Goal: Information Seeking & Learning: Compare options

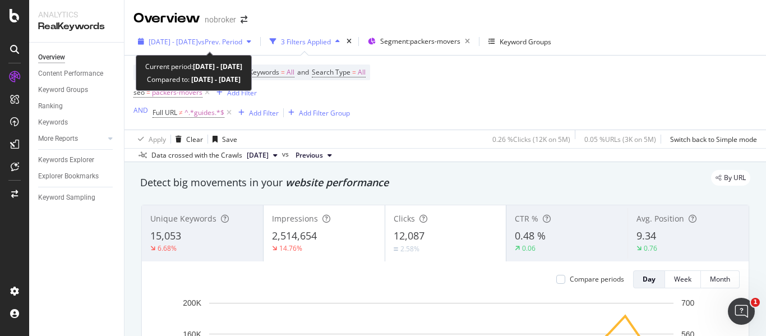
click at [232, 45] on span "vs Prev. Period" at bounding box center [220, 42] width 44 height 10
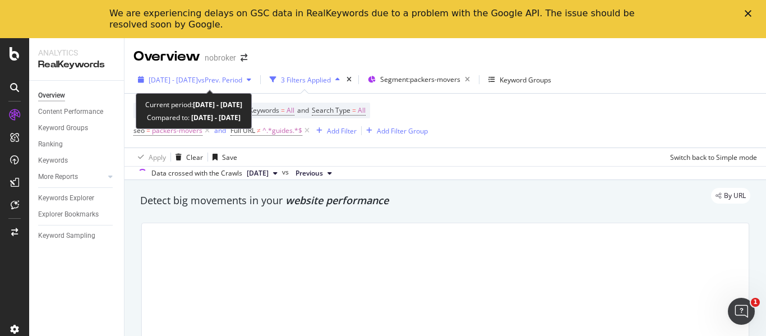
click at [242, 81] on span "vs Prev. Period" at bounding box center [220, 80] width 44 height 10
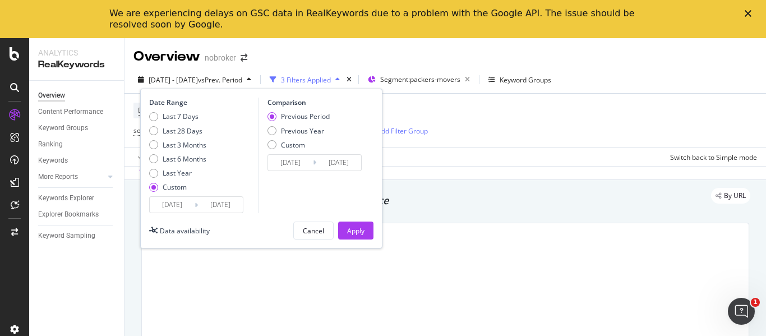
click at [200, 206] on input "[DATE]" at bounding box center [220, 205] width 45 height 16
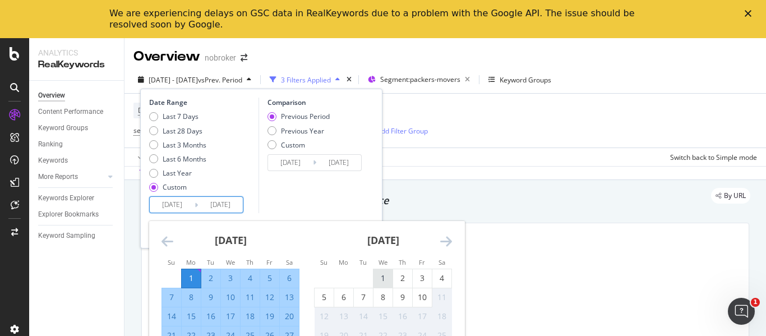
click at [383, 275] on div "1" at bounding box center [382, 277] width 19 height 11
type input "[DATE]"
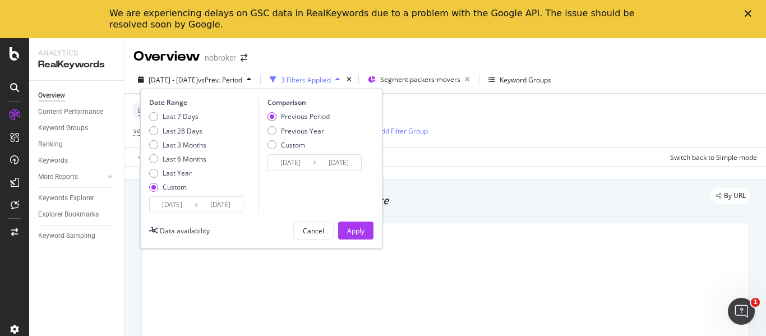
click at [234, 206] on input "[DATE]" at bounding box center [220, 205] width 45 height 16
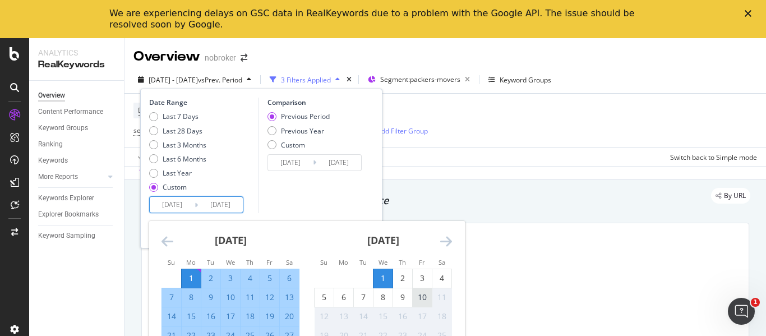
click at [428, 298] on div "10" at bounding box center [422, 296] width 19 height 11
type input "[DATE]"
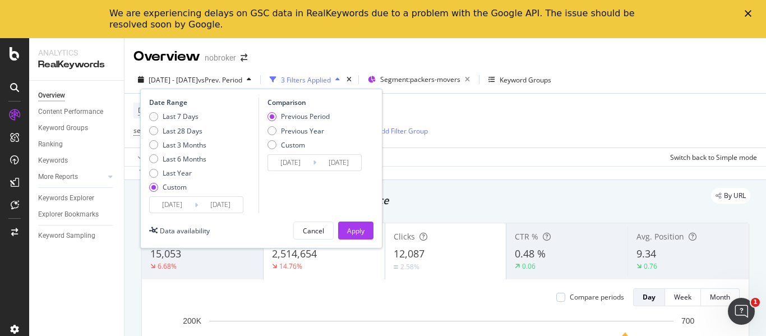
click at [186, 196] on div "[DATE] Navigate forward to interact with the calendar and select a date. Press …" at bounding box center [196, 204] width 94 height 17
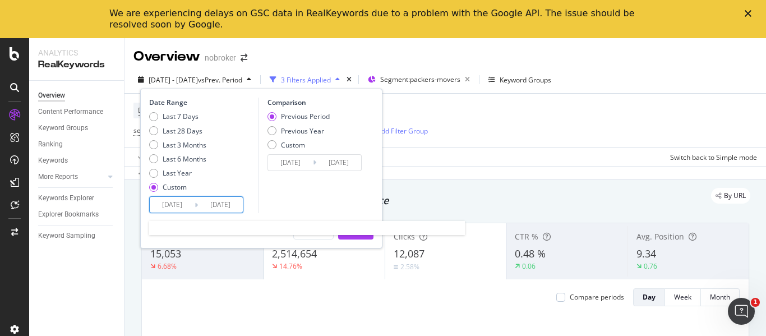
click at [186, 205] on input "[DATE]" at bounding box center [172, 205] width 45 height 16
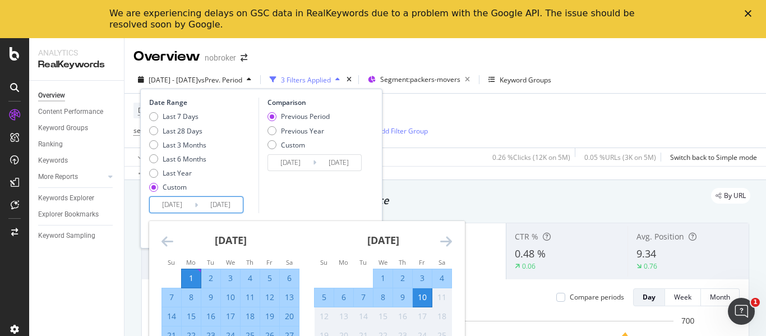
click at [379, 277] on div "1" at bounding box center [382, 277] width 19 height 11
type input "[DATE]"
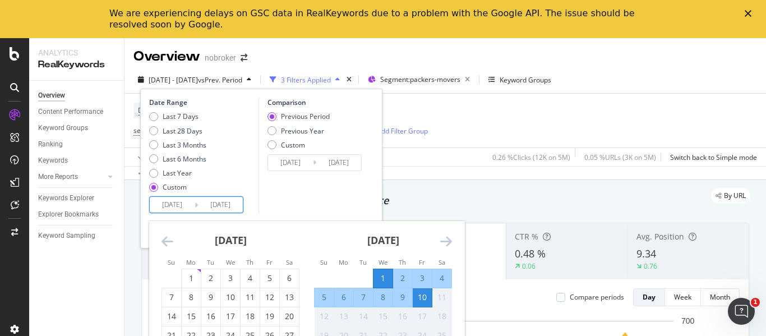
click at [427, 302] on div "10" at bounding box center [422, 296] width 19 height 11
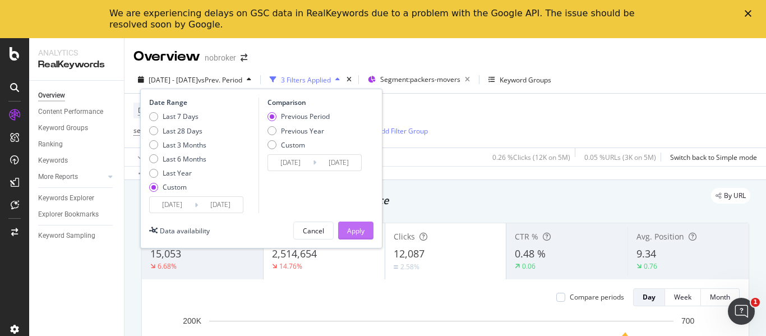
click at [363, 233] on div "Apply" at bounding box center [355, 231] width 17 height 10
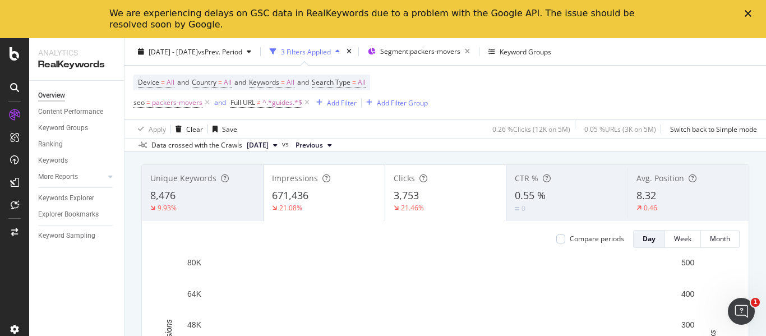
scroll to position [59, 0]
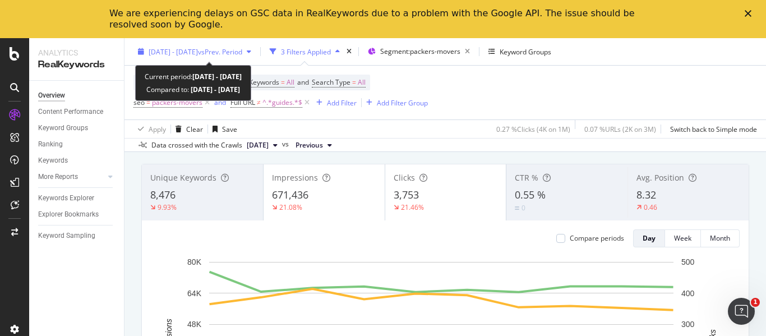
click at [198, 52] on span "[DATE] - [DATE]" at bounding box center [173, 52] width 49 height 10
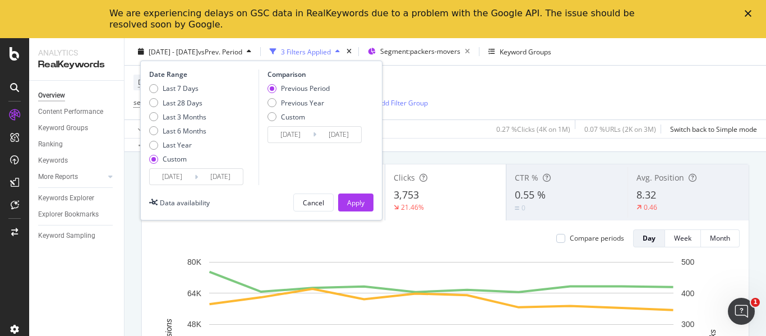
click at [186, 180] on input "[DATE]" at bounding box center [172, 177] width 45 height 16
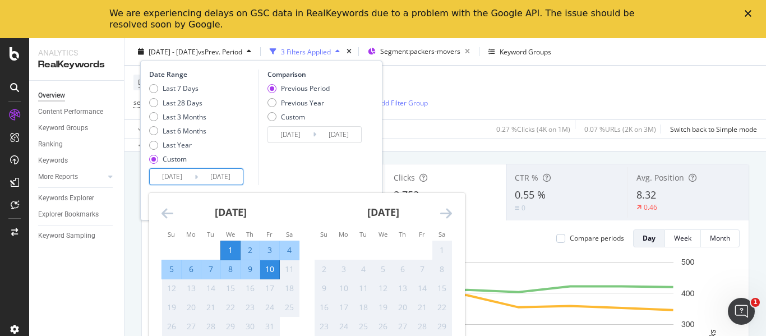
click at [163, 208] on icon "Move backward to switch to the previous month." at bounding box center [167, 212] width 12 height 13
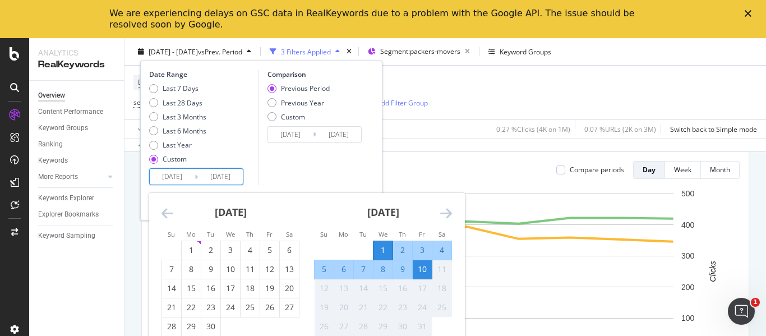
scroll to position [126, 0]
click at [191, 248] on div "1" at bounding box center [191, 249] width 19 height 11
type input "[DATE]"
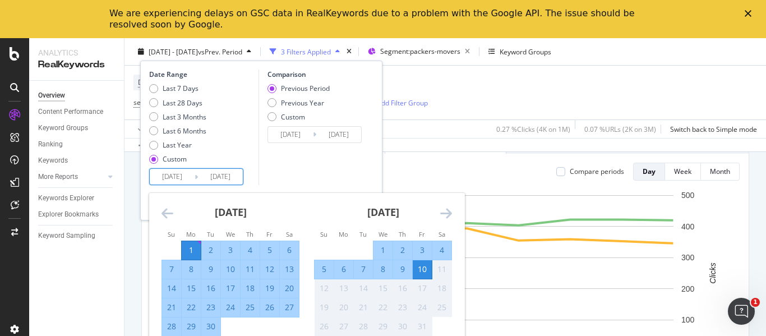
click at [209, 328] on div "30" at bounding box center [210, 326] width 19 height 11
type input "[DATE]"
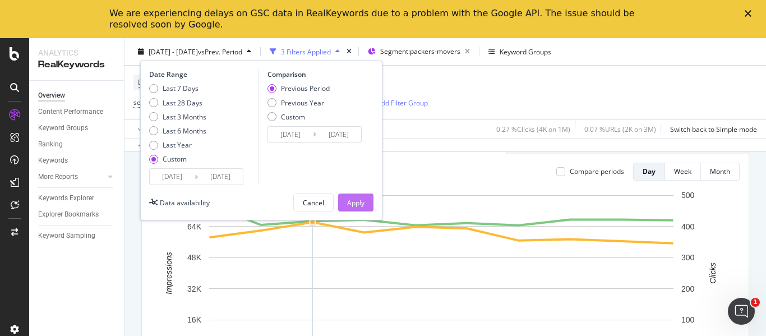
click at [360, 199] on div "Apply" at bounding box center [355, 202] width 17 height 10
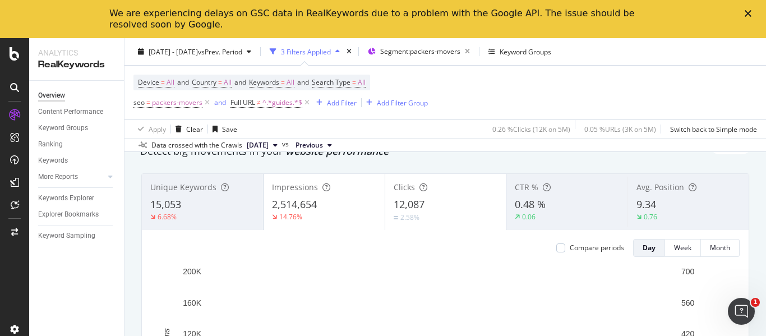
scroll to position [49, 0]
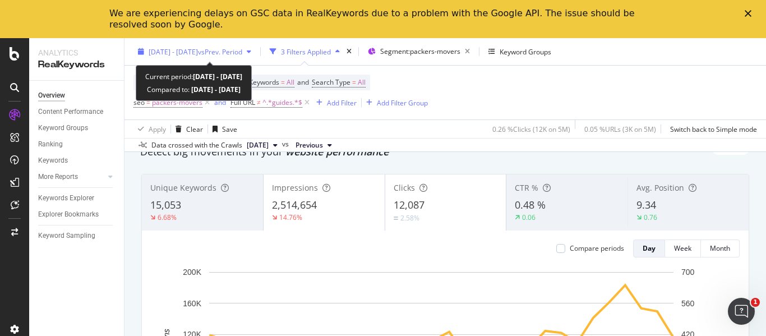
click at [228, 53] on span "vs Prev. Period" at bounding box center [220, 52] width 44 height 10
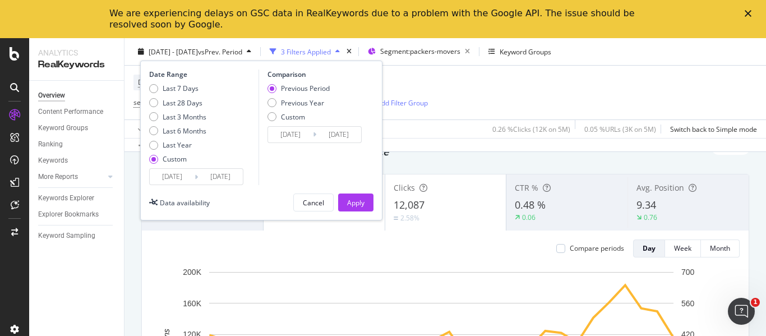
click at [181, 179] on input "[DATE]" at bounding box center [172, 177] width 45 height 16
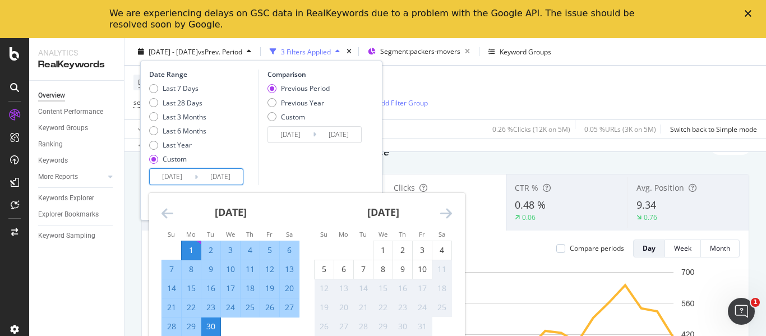
click at [166, 217] on icon "Move backward to switch to the previous month." at bounding box center [167, 212] width 12 height 13
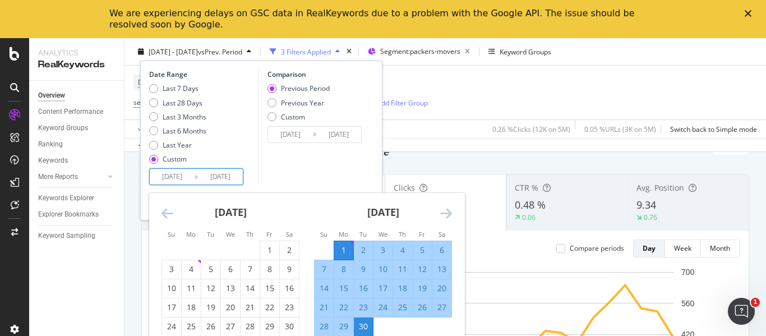
scroll to position [110, 0]
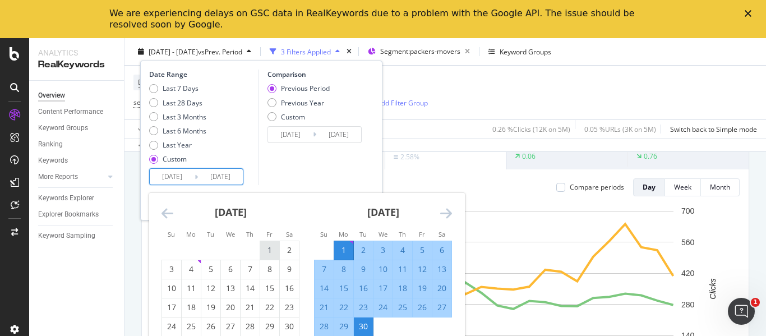
click at [268, 252] on div "1" at bounding box center [269, 249] width 19 height 11
type input "[DATE]"
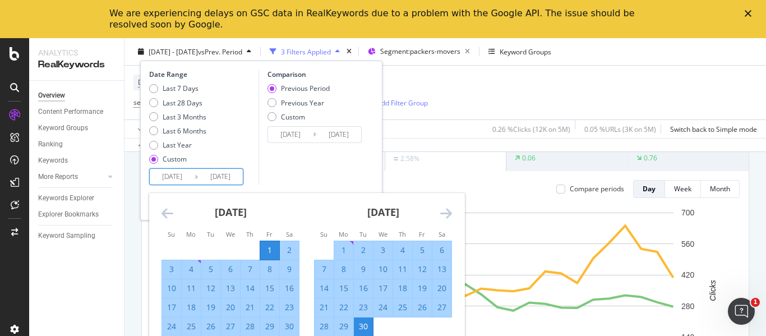
scroll to position [109, 0]
click at [292, 211] on div "[DATE]" at bounding box center [230, 217] width 138 height 48
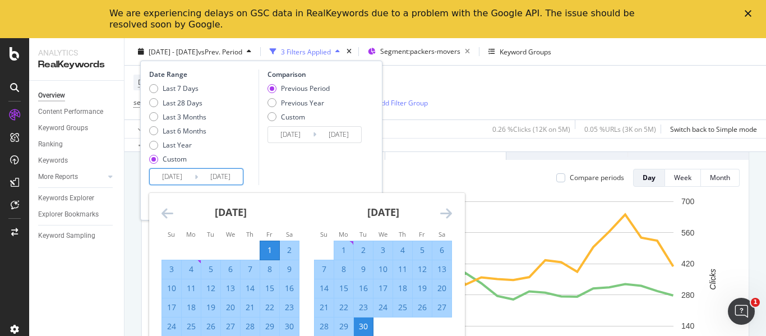
click at [240, 175] on input "[DATE]" at bounding box center [220, 177] width 45 height 16
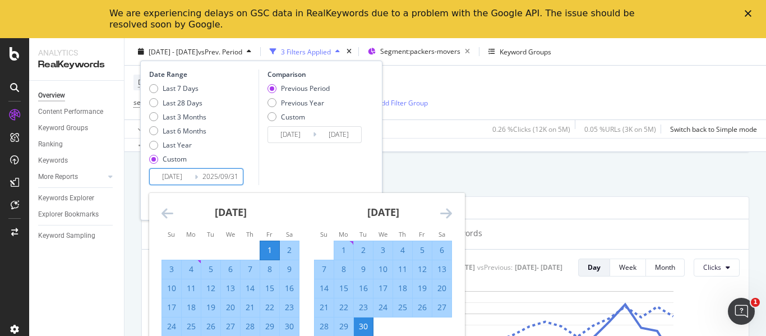
scroll to position [388, 0]
click at [740, 14] on div "We are experiencing delays on GSC data in RealKeywords due to a problem with th…" at bounding box center [383, 18] width 766 height 29
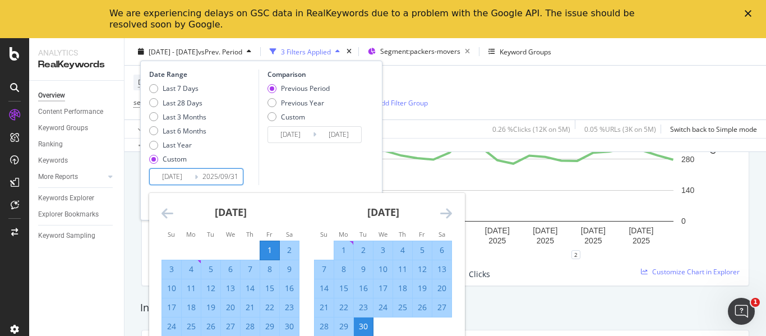
scroll to position [252, 0]
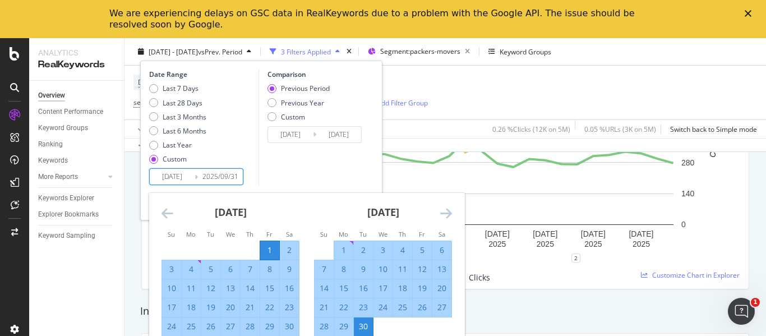
click at [268, 242] on div "1" at bounding box center [269, 250] width 19 height 18
type input "[DATE]"
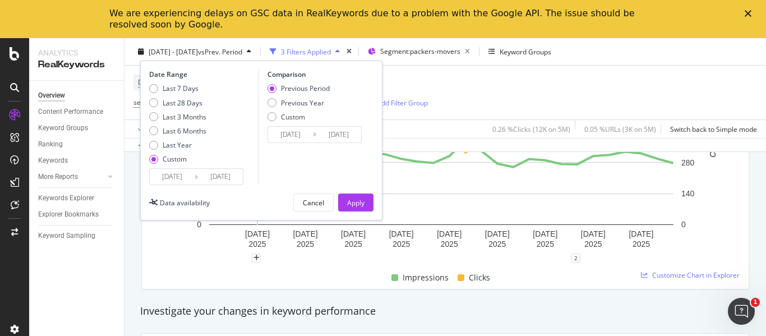
click at [237, 178] on input "[DATE]" at bounding box center [220, 177] width 45 height 16
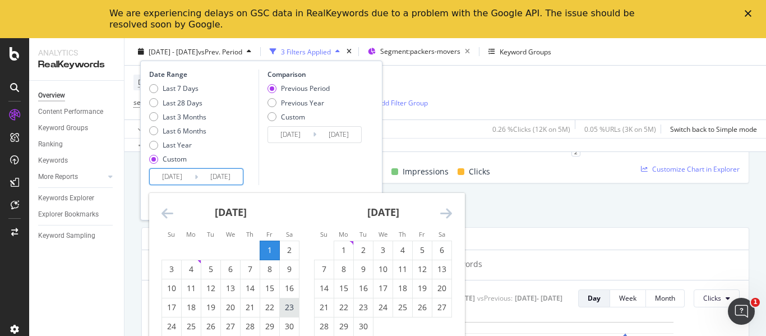
scroll to position [358, 0]
click at [289, 324] on div "30" at bounding box center [289, 326] width 19 height 11
type input "[DATE]"
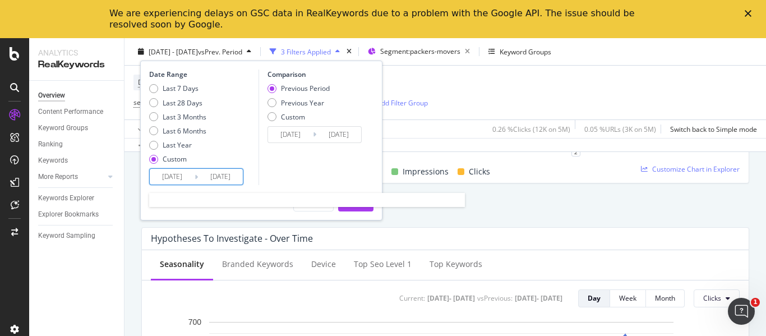
click at [240, 179] on input "[DATE]" at bounding box center [220, 177] width 45 height 16
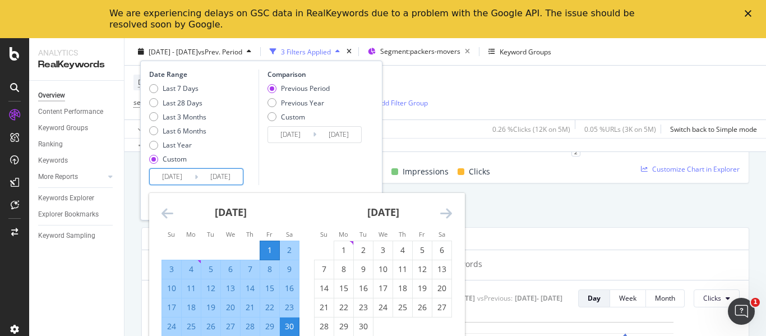
type input "[DATE]"
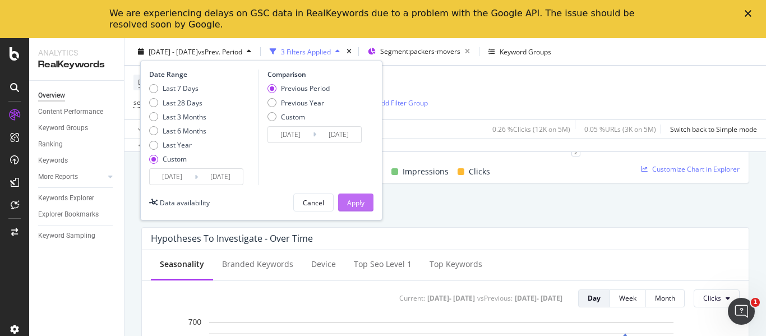
type input "[DATE]"
click at [363, 205] on div "Apply" at bounding box center [355, 202] width 17 height 10
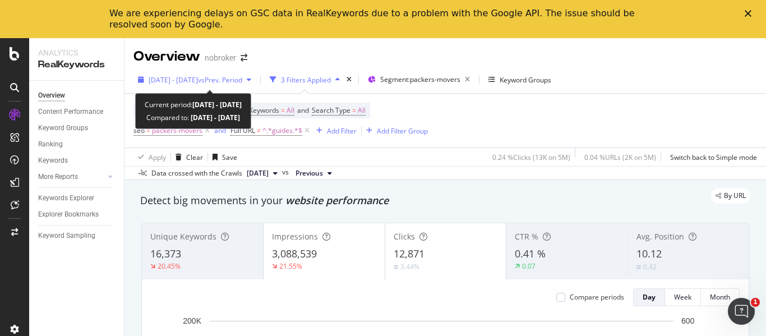
click at [242, 76] on span "vs Prev. Period" at bounding box center [220, 80] width 44 height 10
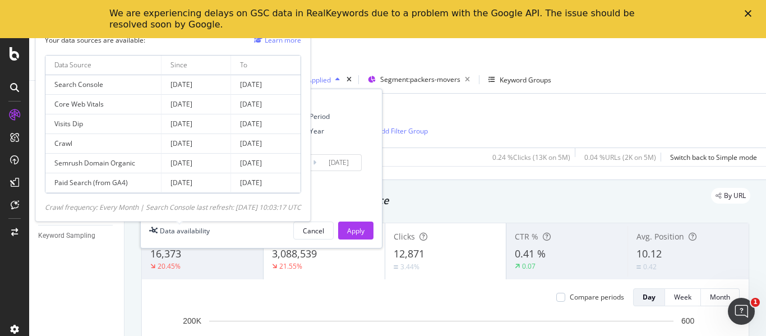
click at [184, 210] on div "Crawl frequency: Every Month | Search Console last refresh: [DATE] 10:03:17 UTC" at bounding box center [173, 207] width 256 height 10
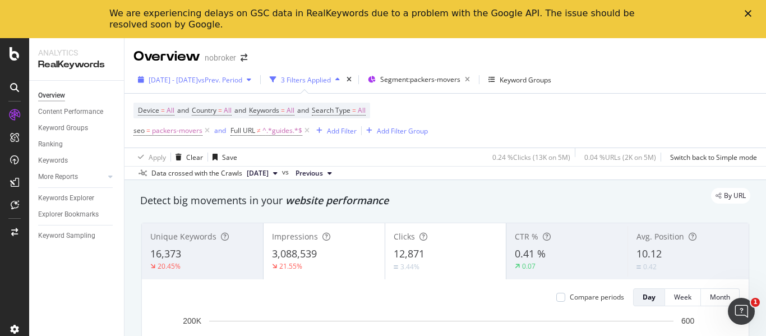
click at [209, 74] on div "[DATE] - [DATE] vs Prev. Period" at bounding box center [194, 79] width 122 height 17
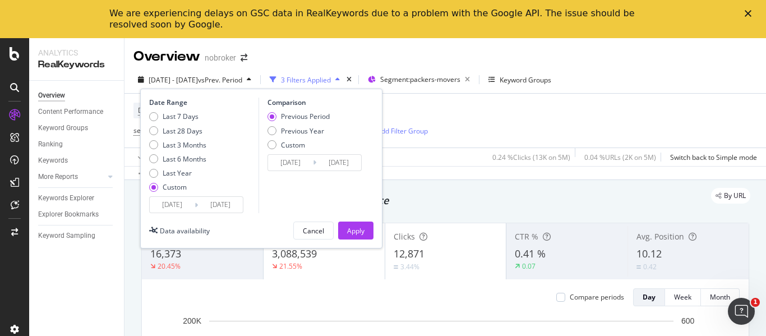
click at [180, 206] on input "[DATE]" at bounding box center [172, 205] width 45 height 16
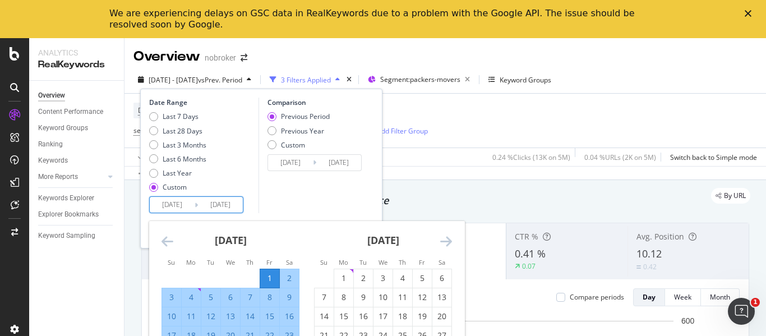
click at [170, 244] on icon "Move backward to switch to the previous month." at bounding box center [167, 240] width 12 height 13
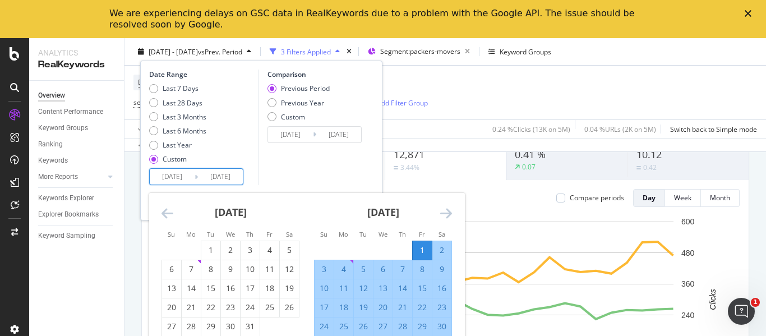
scroll to position [100, 0]
click at [209, 249] on div "1" at bounding box center [210, 249] width 19 height 11
type input "[DATE]"
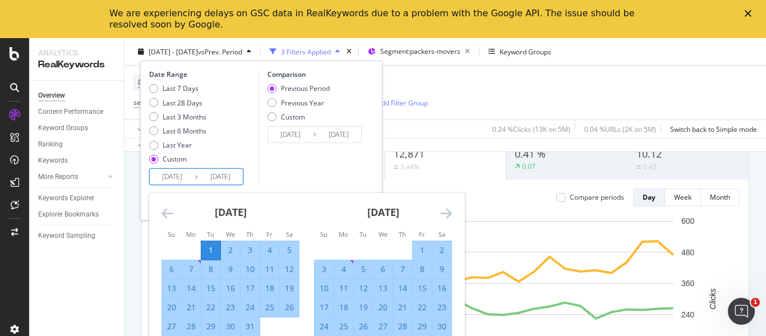
click at [250, 325] on div "31" at bounding box center [249, 326] width 19 height 11
type input "[DATE]"
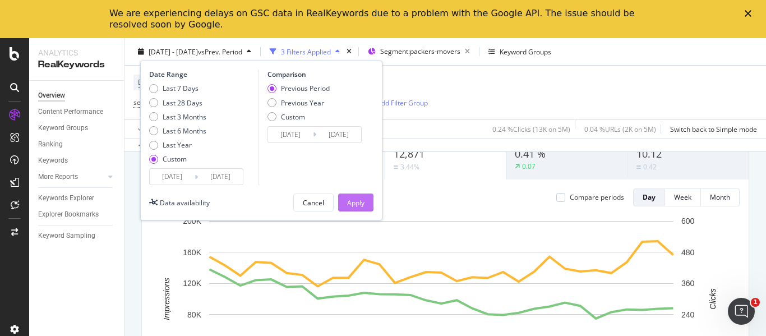
click at [353, 199] on div "Apply" at bounding box center [355, 202] width 17 height 10
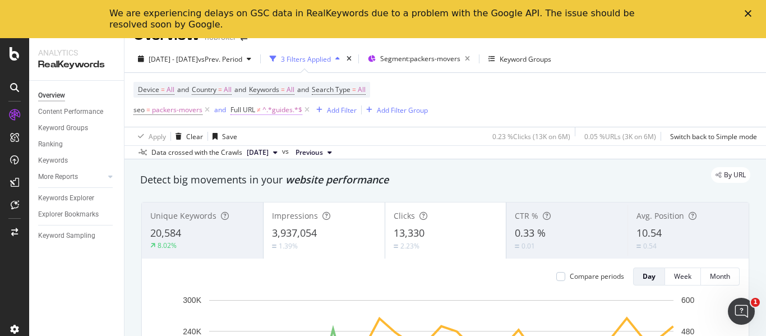
scroll to position [19, 0]
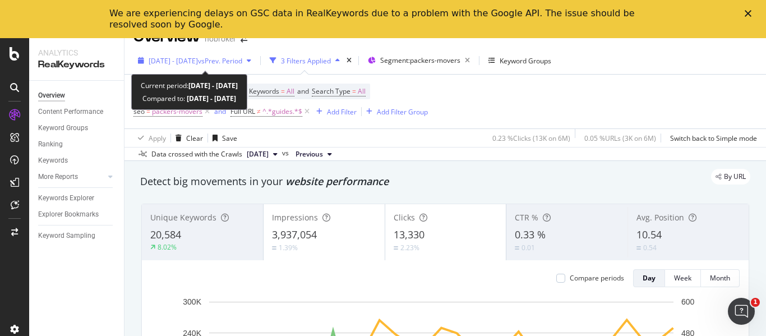
click at [193, 57] on span "[DATE] - [DATE]" at bounding box center [173, 61] width 49 height 10
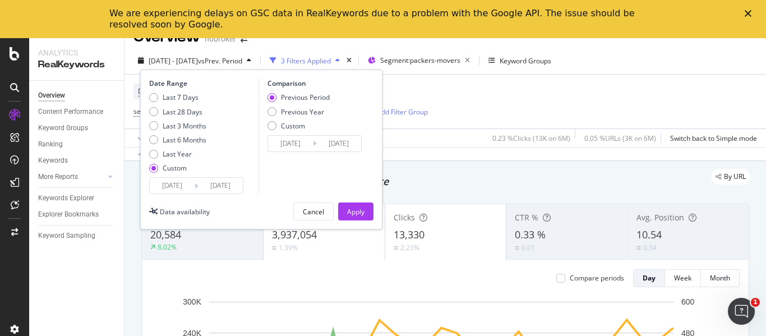
click at [176, 184] on input "[DATE]" at bounding box center [172, 186] width 45 height 16
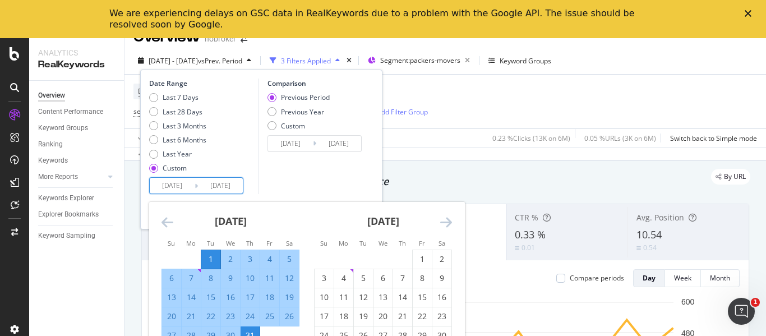
click at [175, 222] on div "[DATE]" at bounding box center [230, 226] width 138 height 48
click at [170, 223] on icon "Move backward to switch to the previous month." at bounding box center [167, 221] width 12 height 13
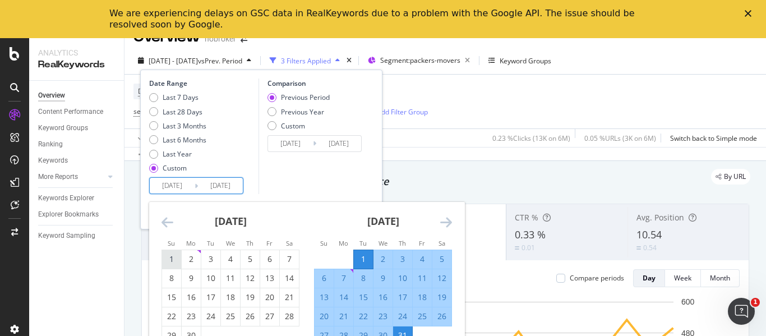
click at [174, 258] on div "1" at bounding box center [171, 258] width 19 height 11
type input "[DATE]"
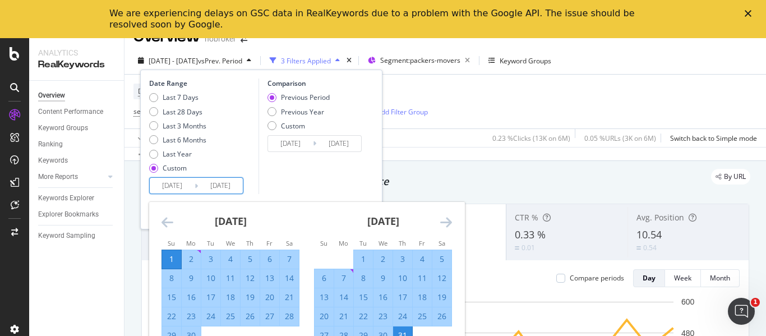
click at [190, 332] on div "30" at bounding box center [191, 335] width 19 height 11
type input "[DATE]"
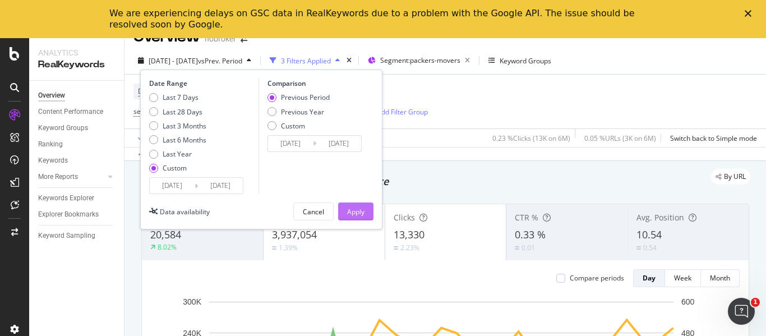
click at [351, 207] on div "Apply" at bounding box center [355, 212] width 17 height 10
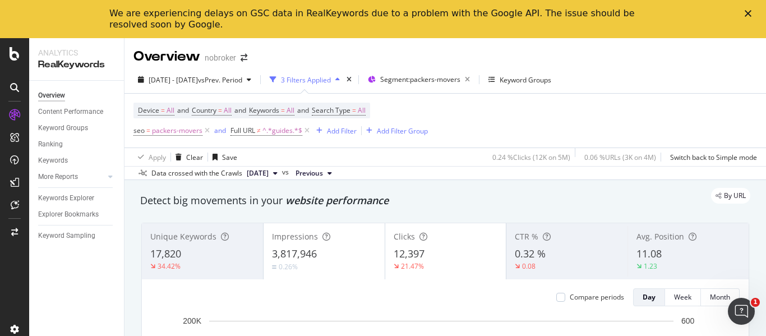
click at [235, 90] on div "[DATE] - [DATE] vs Prev. Period 3 Filters Applied Segment: packers-movers Keywo…" at bounding box center [444, 82] width 641 height 22
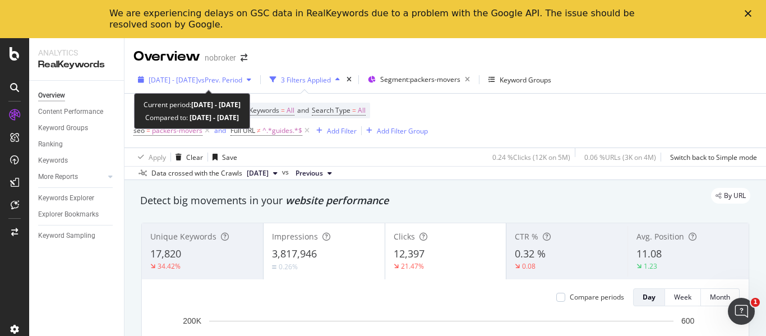
click at [235, 87] on div "[DATE] - [DATE] vs Prev. Period" at bounding box center [194, 79] width 122 height 17
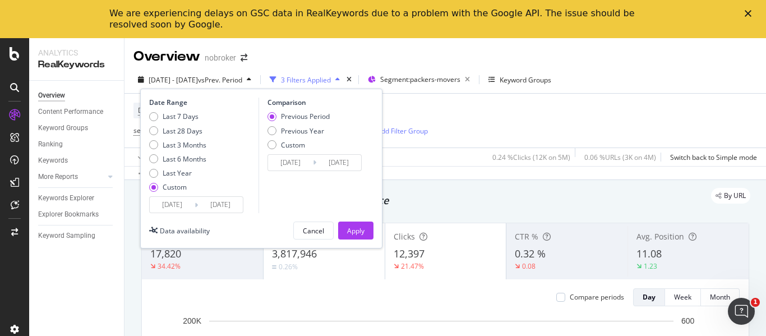
click at [181, 198] on input "[DATE]" at bounding box center [172, 205] width 45 height 16
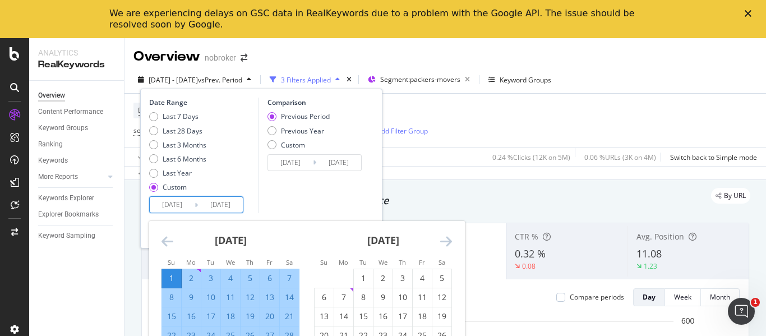
click at [165, 236] on icon "Move backward to switch to the previous month." at bounding box center [167, 240] width 12 height 13
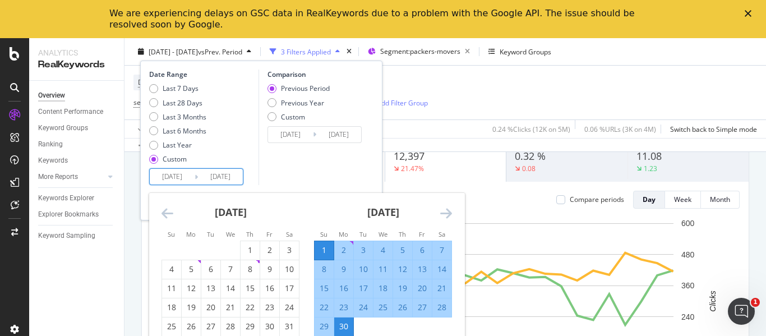
scroll to position [99, 0]
click at [254, 249] on div "1" at bounding box center [249, 249] width 19 height 11
type input "[DATE]"
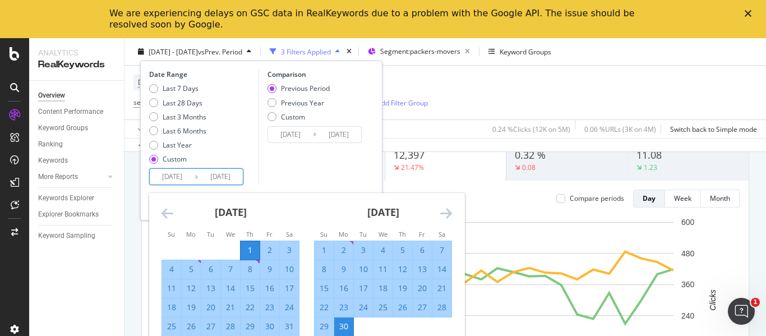
click at [288, 323] on div "31" at bounding box center [289, 326] width 19 height 11
type input "[DATE]"
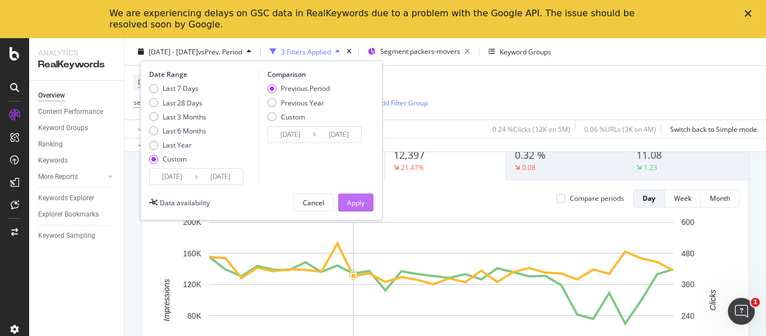
click at [347, 199] on div "Apply" at bounding box center [355, 202] width 17 height 10
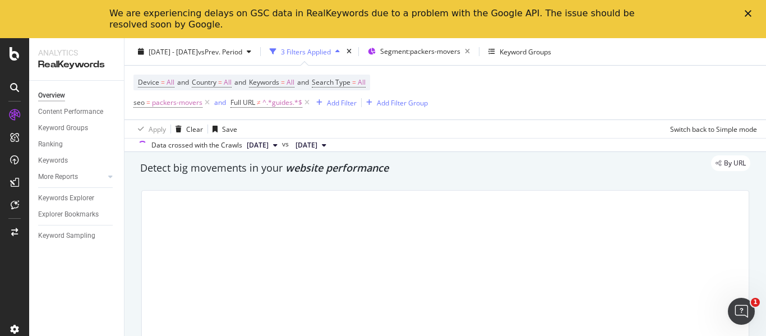
scroll to position [34, 0]
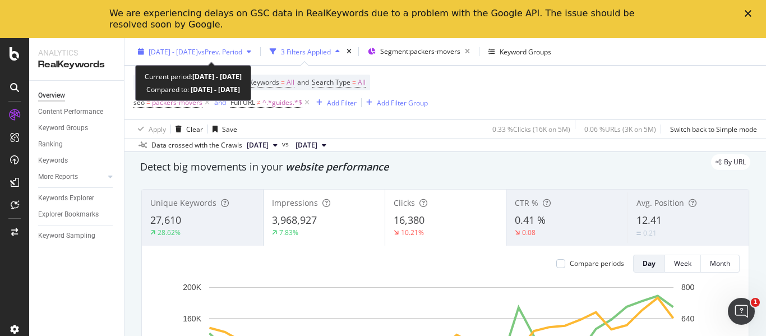
click at [187, 45] on div "[DATE] - [DATE] vs Prev. Period" at bounding box center [194, 51] width 122 height 17
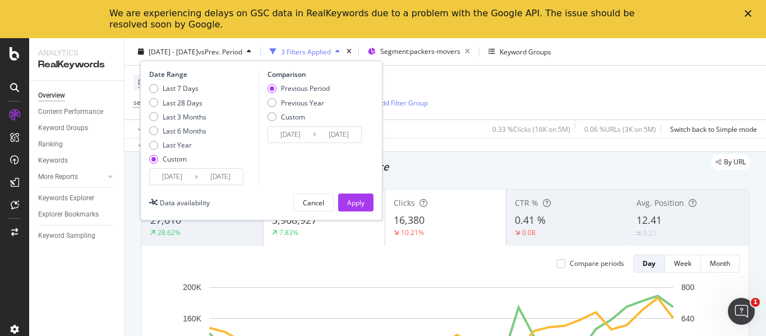
click at [181, 181] on input "[DATE]" at bounding box center [172, 177] width 45 height 16
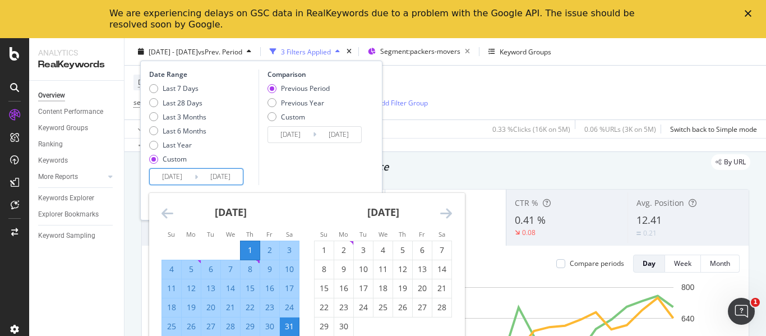
click at [443, 213] on icon "Move forward to switch to the next month." at bounding box center [446, 212] width 12 height 13
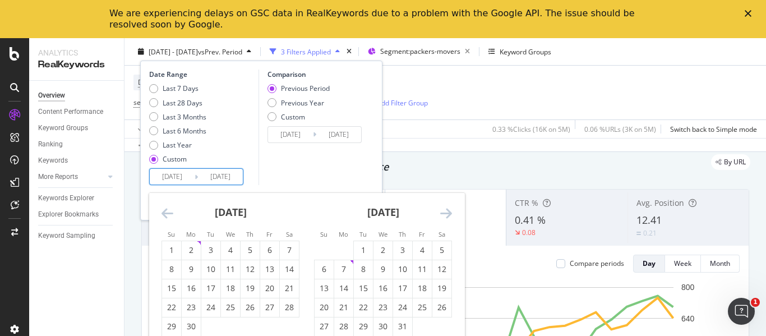
click at [443, 213] on icon "Move forward to switch to the next month." at bounding box center [446, 212] width 12 height 13
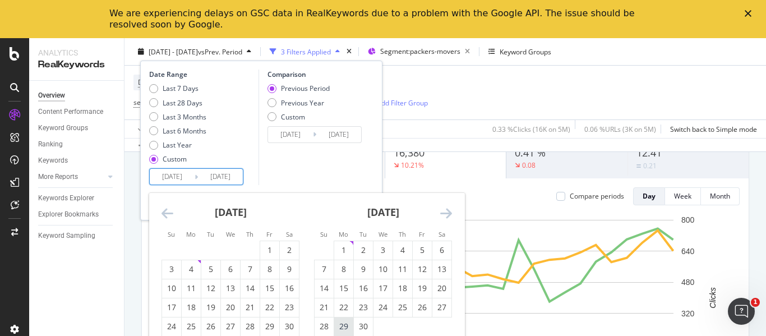
click at [341, 327] on div "29" at bounding box center [343, 326] width 19 height 11
type input "[DATE]"
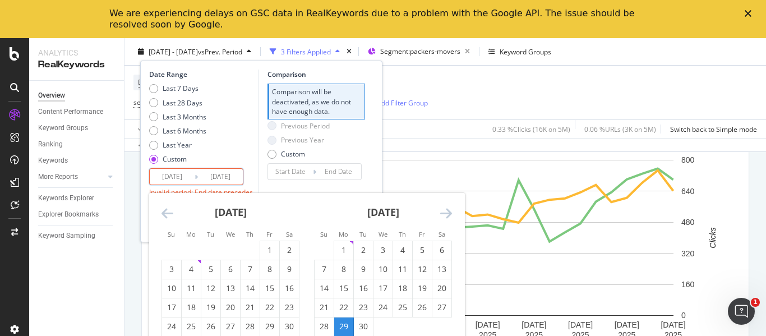
scroll to position [161, 0]
click at [175, 173] on input "[DATE]" at bounding box center [172, 177] width 45 height 16
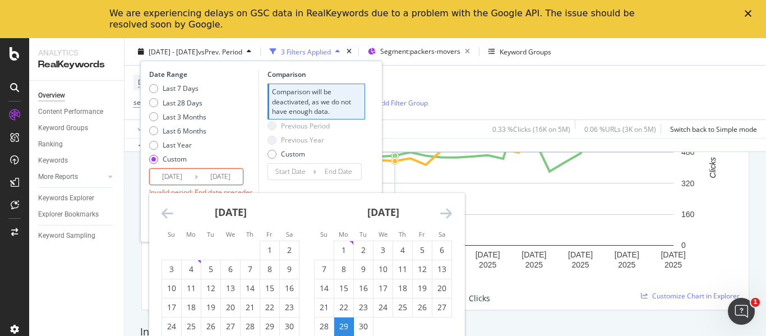
scroll to position [231, 0]
click at [225, 176] on input "[DATE]" at bounding box center [220, 177] width 45 height 16
type input "[DATE]"
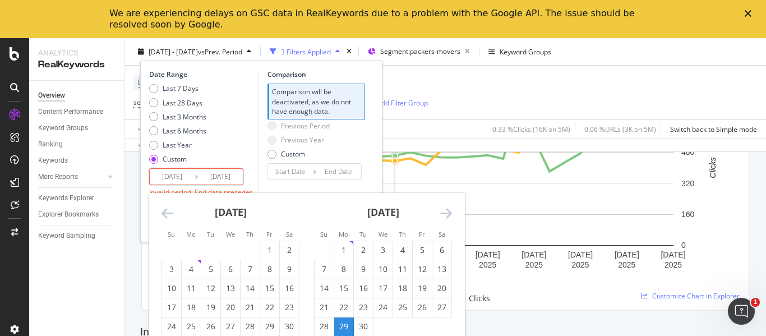
type input "[DATE]"
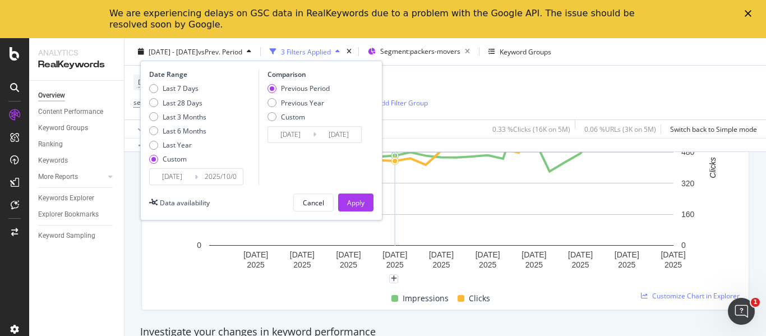
type input "[DATE]"
click at [359, 199] on div "Apply" at bounding box center [355, 202] width 17 height 10
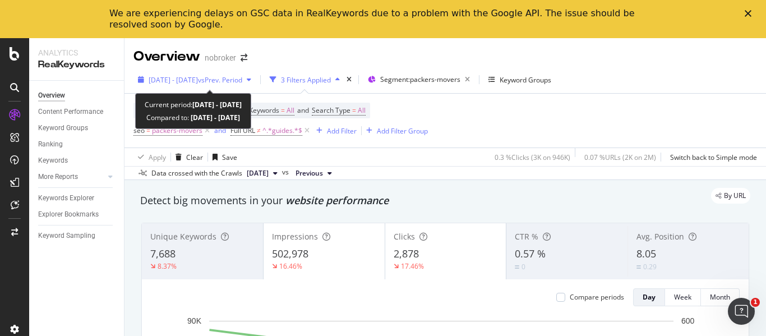
click at [198, 75] on span "[DATE] - [DATE]" at bounding box center [173, 80] width 49 height 10
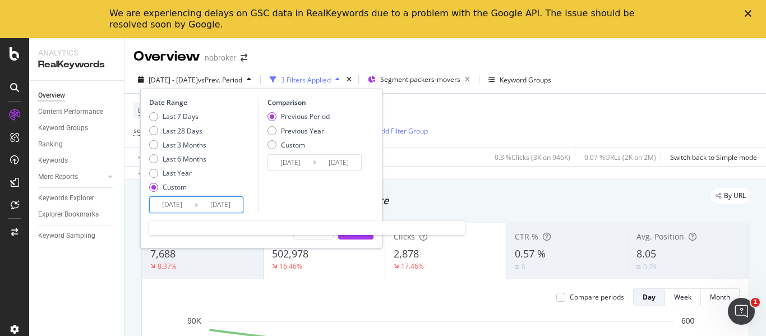
click at [184, 205] on input "[DATE]" at bounding box center [172, 205] width 45 height 16
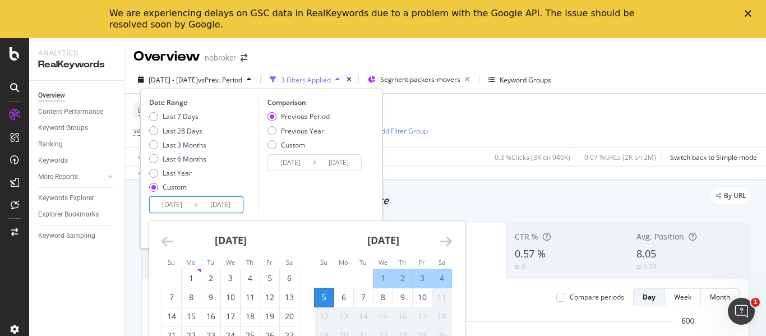
scroll to position [152, 0]
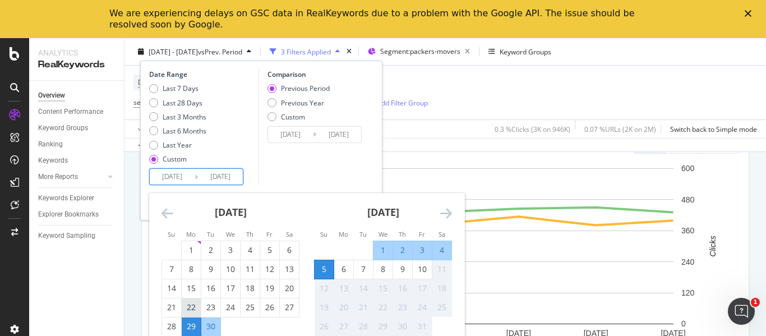
click at [189, 308] on div "22" at bounding box center [191, 307] width 19 height 11
type input "[DATE]"
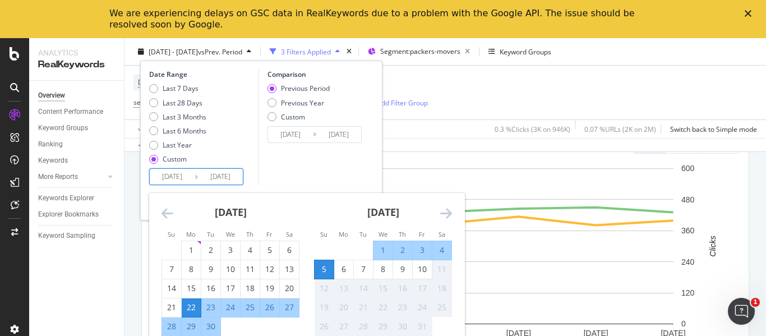
click at [173, 321] on div "28" at bounding box center [171, 326] width 19 height 11
type input "[DATE]"
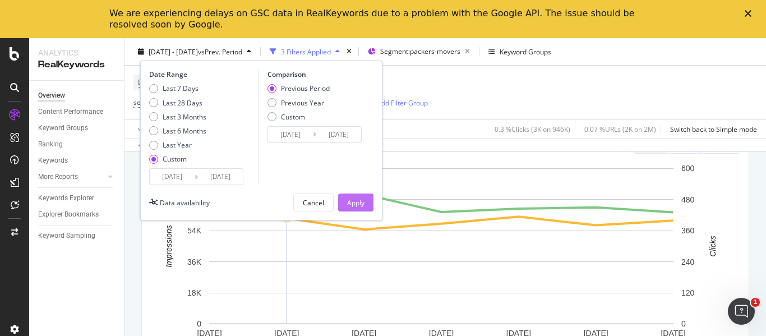
click at [358, 196] on div "Apply" at bounding box center [355, 202] width 17 height 17
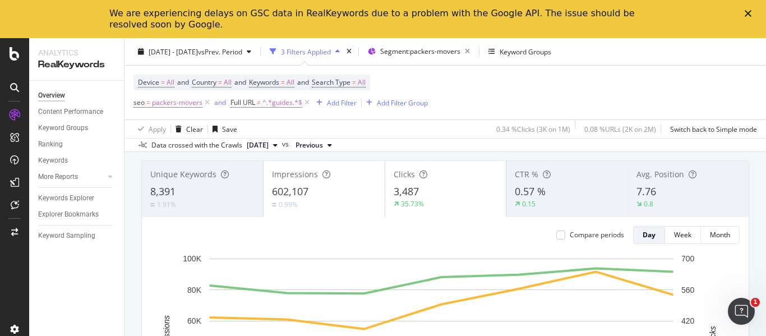
scroll to position [62, 0]
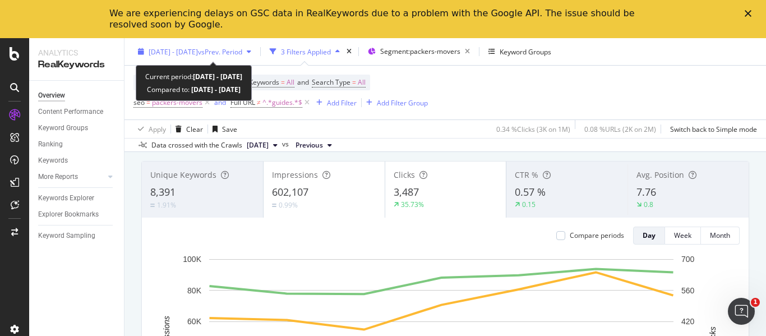
click at [198, 55] on span "[DATE] - [DATE]" at bounding box center [173, 52] width 49 height 10
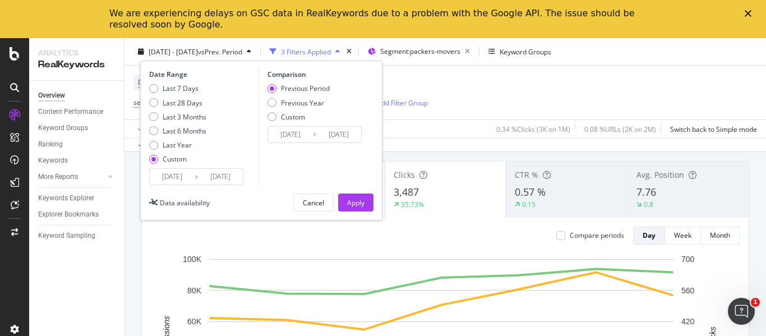
click at [188, 180] on input "[DATE]" at bounding box center [172, 177] width 45 height 16
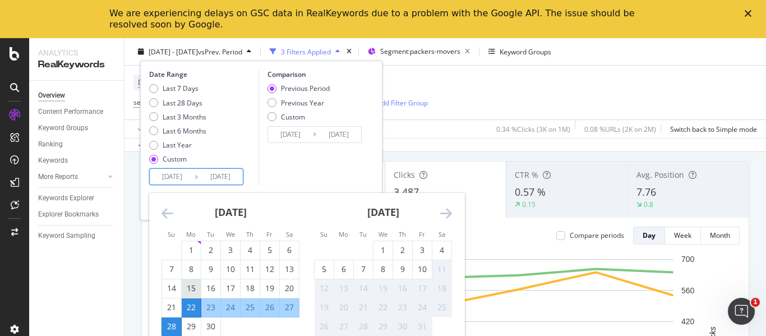
click at [191, 290] on div "15" at bounding box center [191, 288] width 19 height 11
type input "[DATE]"
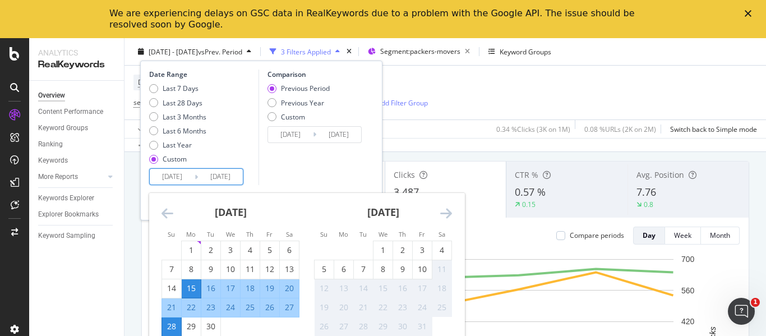
click at [167, 303] on div "21" at bounding box center [171, 307] width 19 height 11
type input "[DATE]"
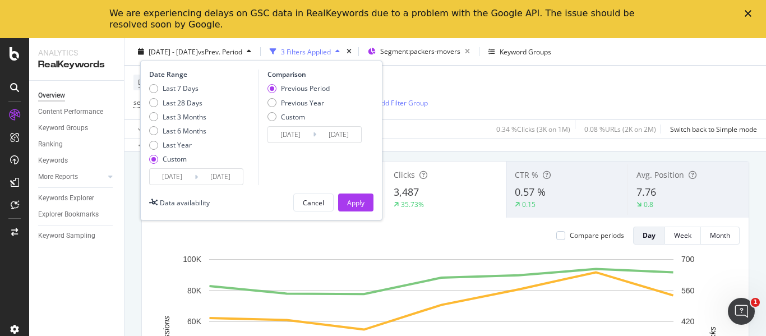
click at [353, 211] on div "Date Range Last 7 Days Last 28 Days Last 3 Months Last 6 Months Last Year Custo…" at bounding box center [261, 141] width 242 height 160
click at [354, 206] on div "Apply" at bounding box center [355, 202] width 17 height 10
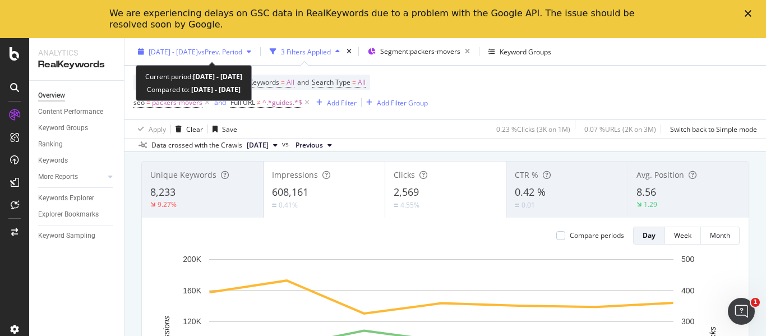
click at [220, 59] on div "[DATE] - [DATE] vs Prev. Period" at bounding box center [194, 51] width 122 height 17
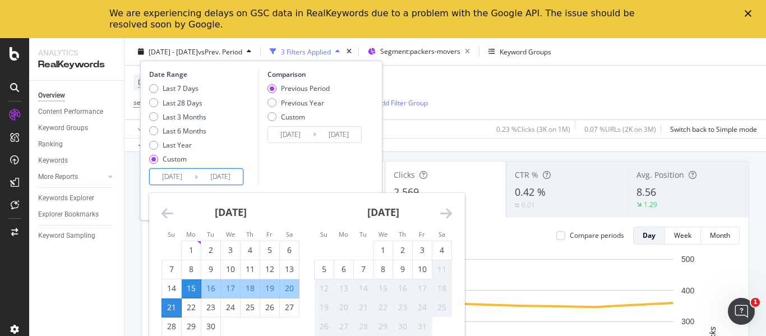
click at [171, 174] on input "[DATE]" at bounding box center [172, 177] width 45 height 16
click at [187, 274] on div "8" at bounding box center [191, 268] width 19 height 11
type input "[DATE]"
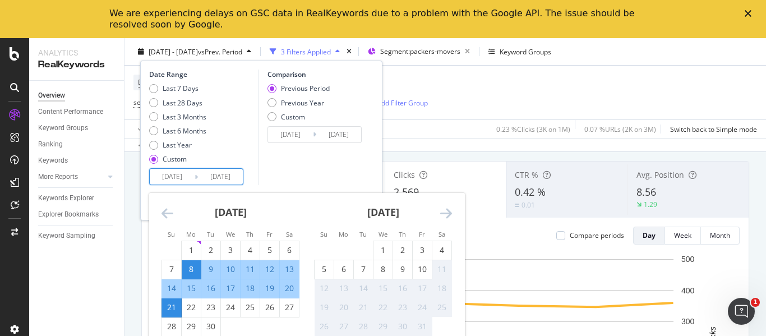
click at [164, 288] on div "14" at bounding box center [171, 288] width 19 height 11
type input "[DATE]"
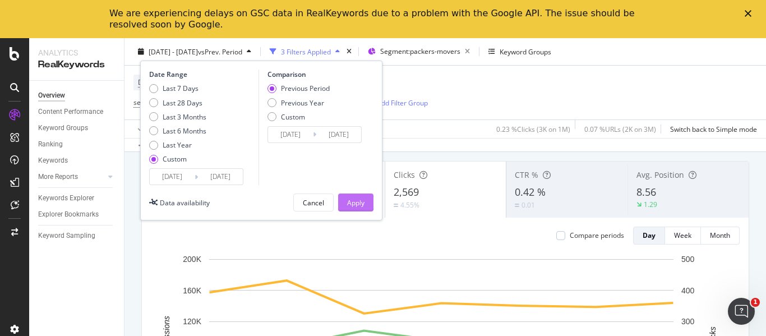
click at [340, 195] on button "Apply" at bounding box center [355, 202] width 35 height 18
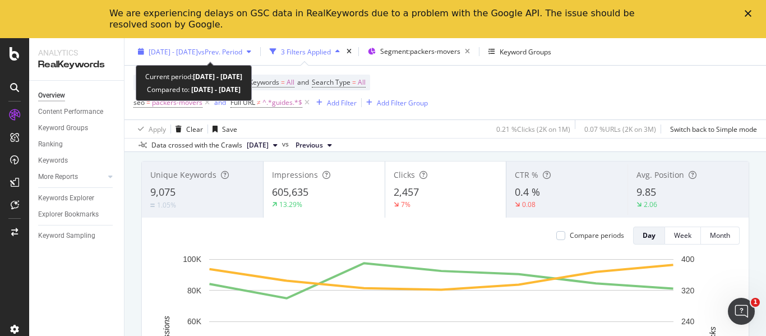
click at [228, 47] on span "vs Prev. Period" at bounding box center [220, 52] width 44 height 10
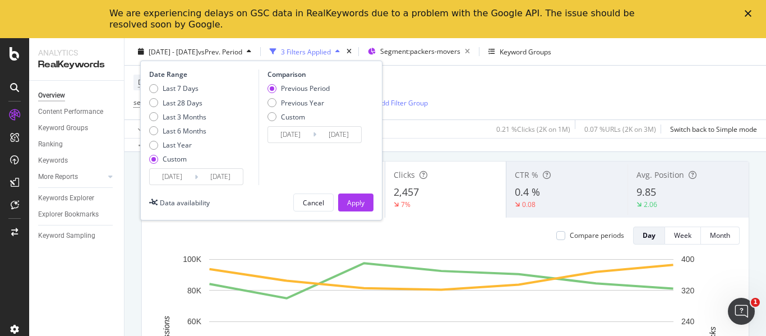
click at [179, 184] on input "[DATE]" at bounding box center [172, 177] width 45 height 16
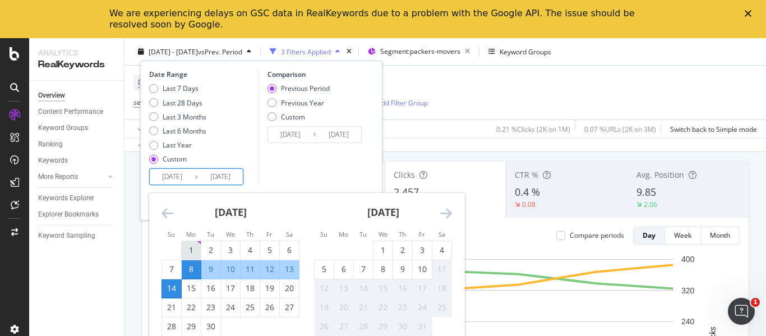
click at [189, 248] on div "1" at bounding box center [191, 249] width 19 height 11
type input "[DATE]"
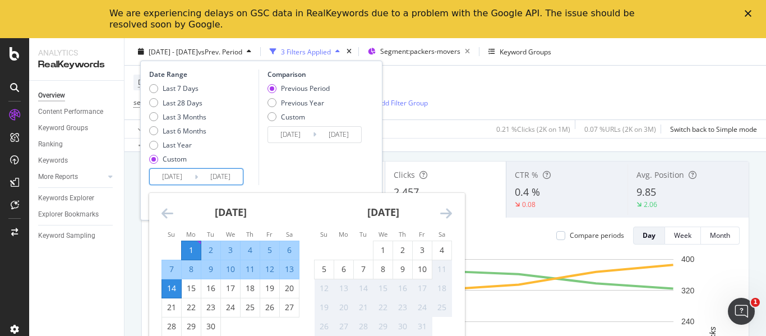
click at [166, 269] on div "7" at bounding box center [171, 268] width 19 height 11
type input "[DATE]"
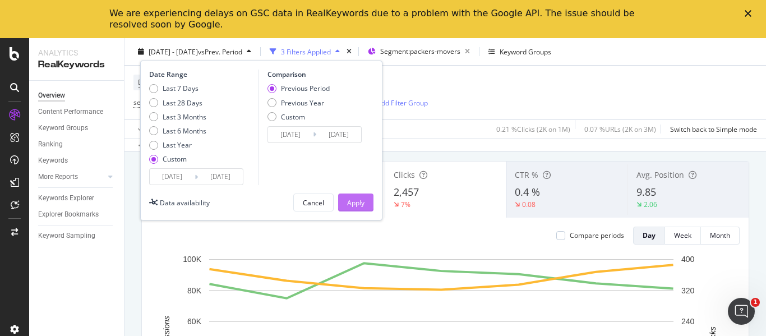
click at [353, 209] on div "Apply" at bounding box center [355, 202] width 17 height 17
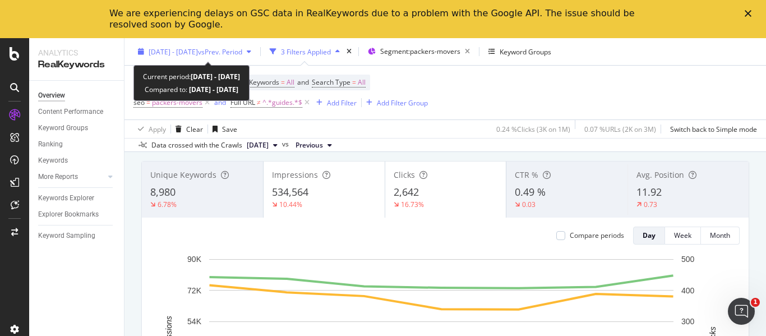
click at [187, 49] on span "[DATE] - [DATE]" at bounding box center [173, 52] width 49 height 10
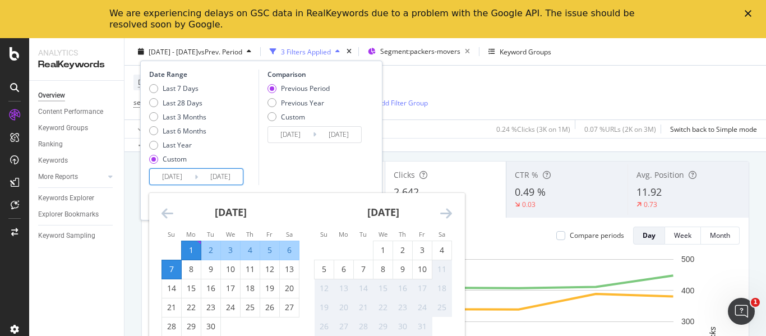
click at [186, 172] on input "[DATE]" at bounding box center [172, 177] width 45 height 16
click at [382, 248] on div "1" at bounding box center [382, 249] width 19 height 11
type input "[DATE]"
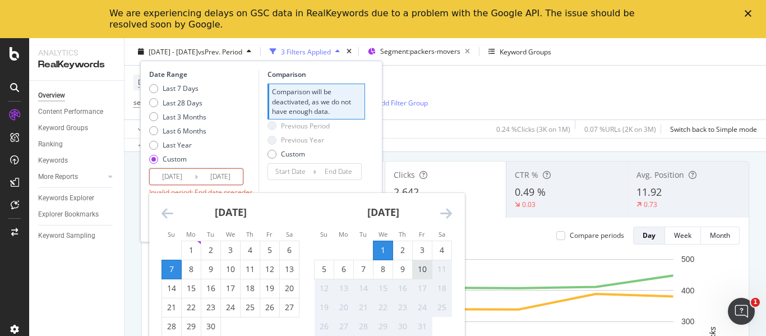
click at [421, 270] on div "10" at bounding box center [422, 268] width 19 height 11
type input "[DATE]"
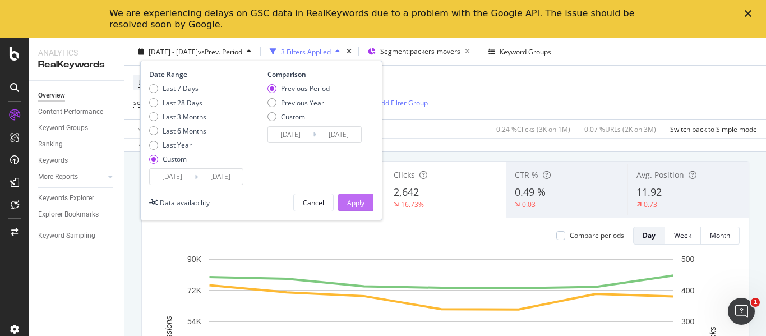
click at [358, 210] on div "Apply" at bounding box center [355, 202] width 17 height 17
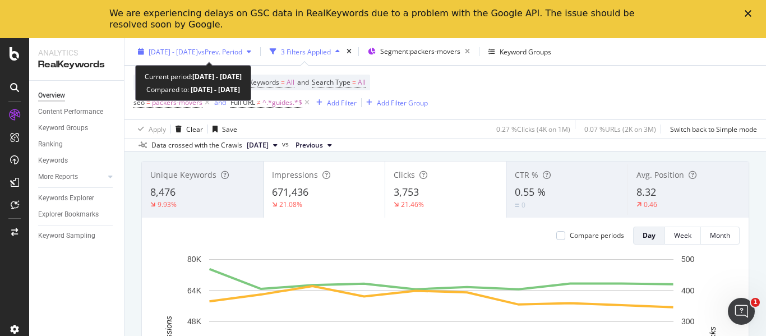
click at [216, 57] on div "[DATE] - [DATE] vs Prev. Period" at bounding box center [194, 51] width 122 height 17
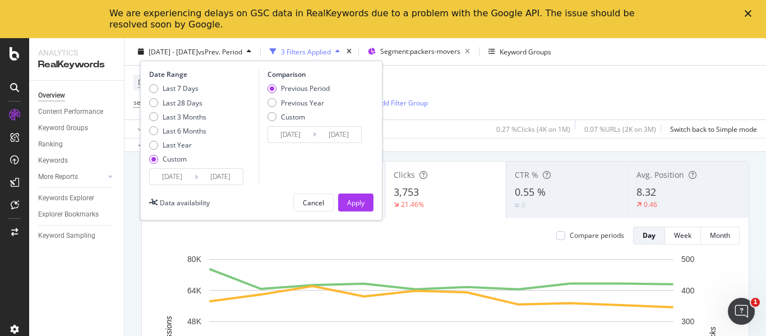
click at [191, 172] on input "[DATE]" at bounding box center [172, 177] width 45 height 16
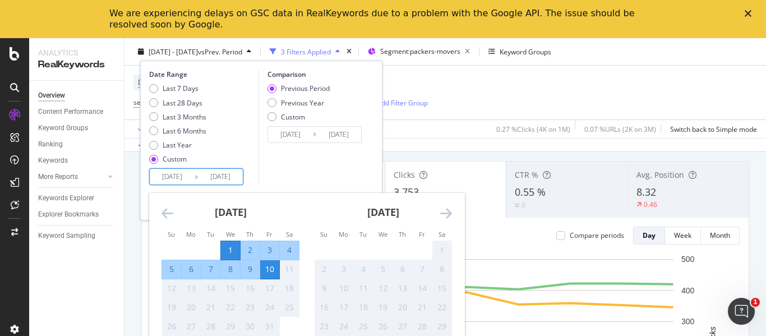
click at [170, 211] on icon "Move backward to switch to the previous month." at bounding box center [167, 212] width 12 height 13
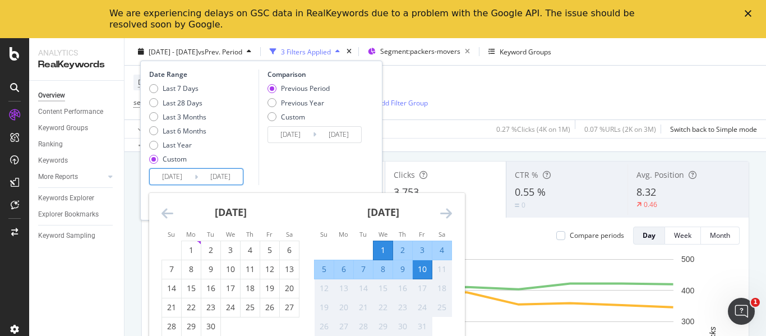
click at [170, 211] on icon "Move backward to switch to the previous month." at bounding box center [167, 212] width 12 height 13
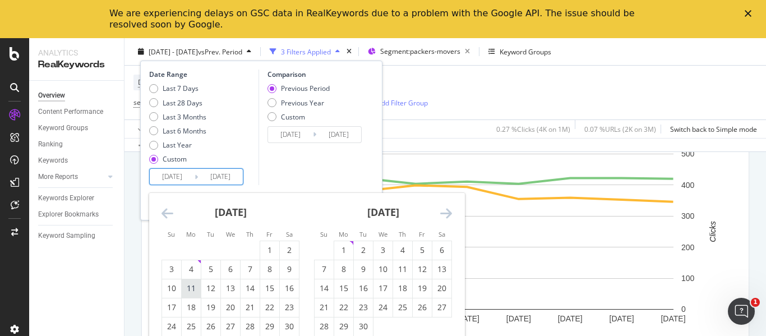
scroll to position [169, 0]
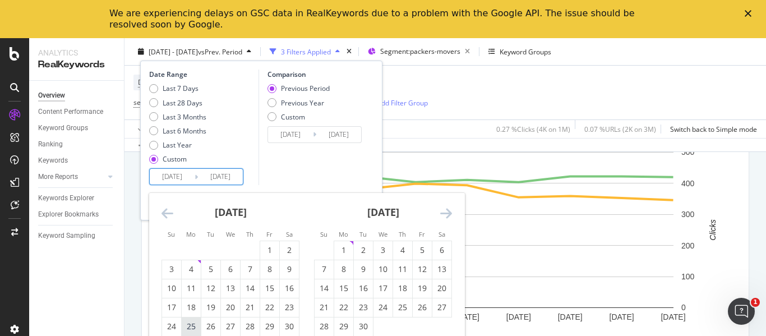
click at [186, 328] on div "25" at bounding box center [191, 326] width 19 height 11
type input "[DATE]"
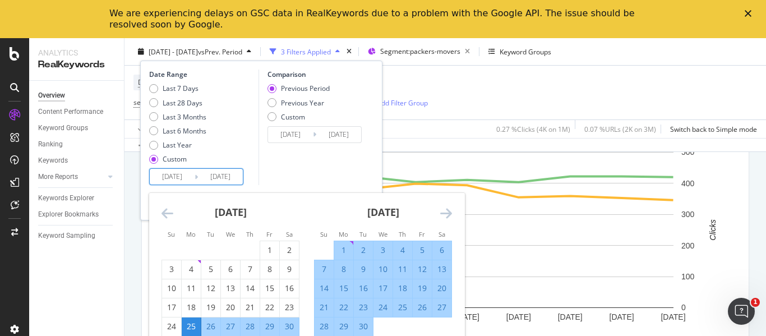
click at [226, 181] on input "[DATE]" at bounding box center [220, 177] width 45 height 16
click at [179, 180] on input "[DATE]" at bounding box center [172, 177] width 45 height 16
click at [188, 323] on div "25" at bounding box center [191, 326] width 19 height 11
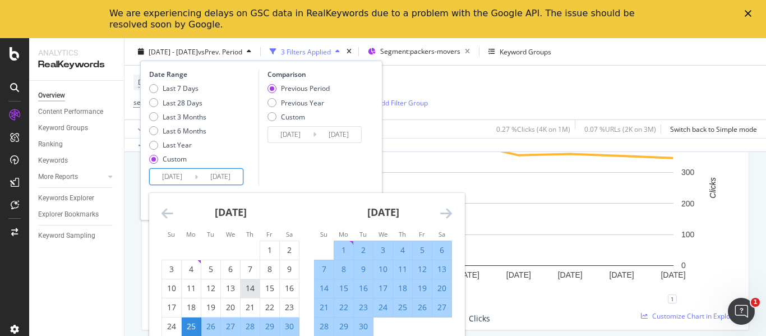
scroll to position [211, 0]
type input "[DATE]"
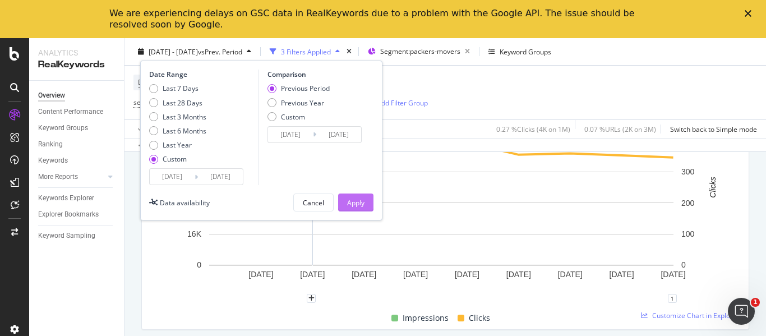
type input "[DATE]"
click at [351, 207] on div "Apply" at bounding box center [355, 202] width 17 height 10
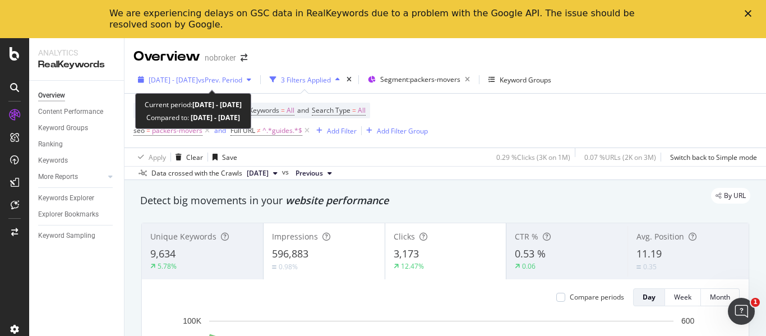
click at [198, 83] on span "[DATE] - [DATE]" at bounding box center [173, 80] width 49 height 10
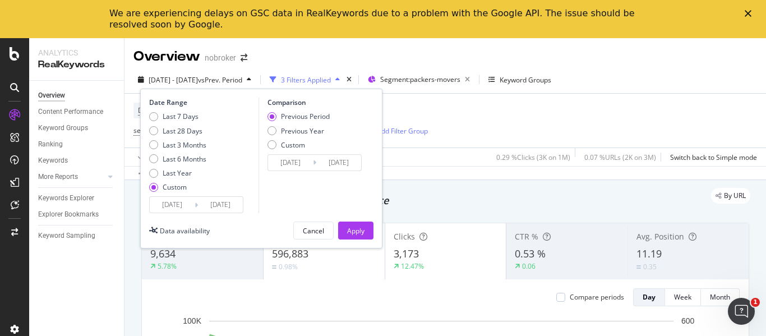
click at [183, 206] on input "[DATE]" at bounding box center [172, 205] width 45 height 16
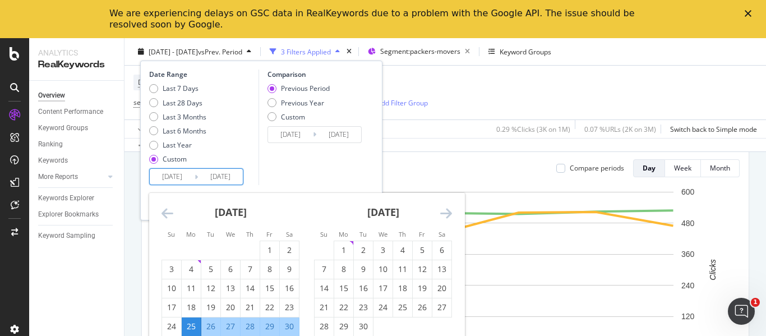
scroll to position [130, 0]
click at [192, 307] on div "18" at bounding box center [191, 307] width 19 height 11
type input "[DATE]"
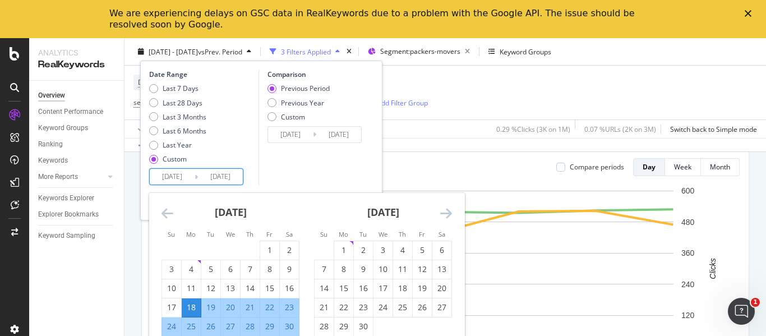
click at [171, 323] on div "24" at bounding box center [171, 326] width 19 height 11
type input "[DATE]"
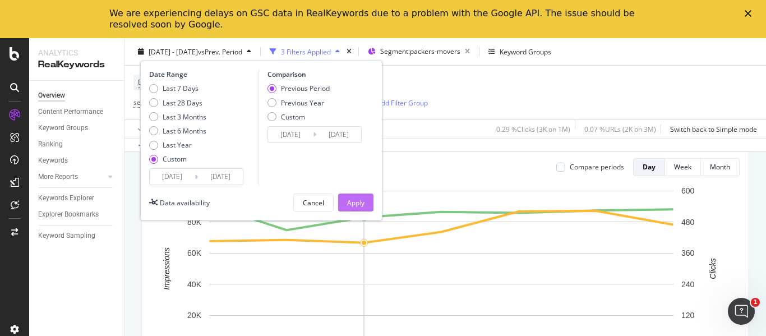
click at [345, 203] on button "Apply" at bounding box center [355, 202] width 35 height 18
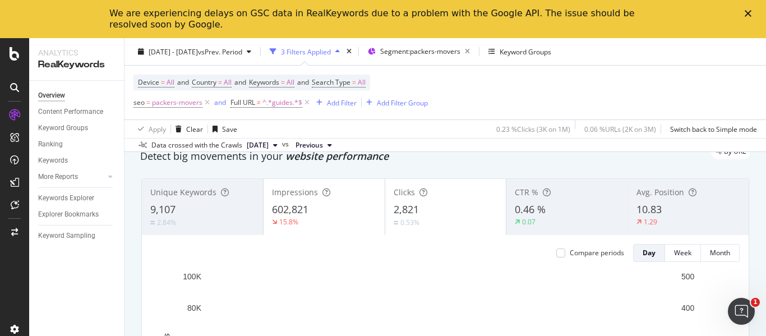
scroll to position [44, 0]
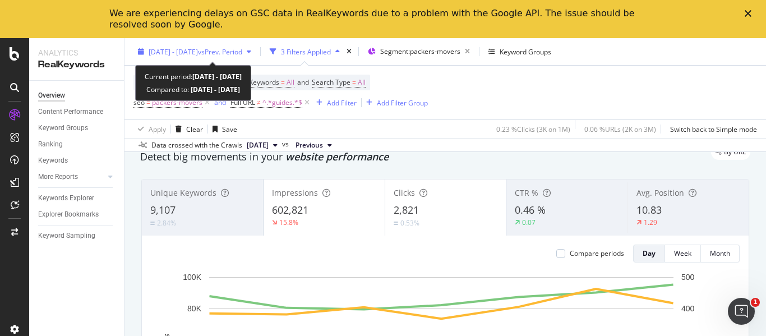
click at [198, 53] on span "[DATE] - [DATE]" at bounding box center [173, 52] width 49 height 10
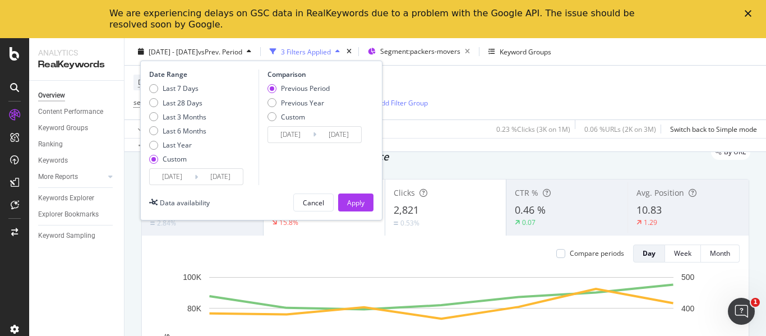
click at [175, 181] on input "[DATE]" at bounding box center [172, 177] width 45 height 16
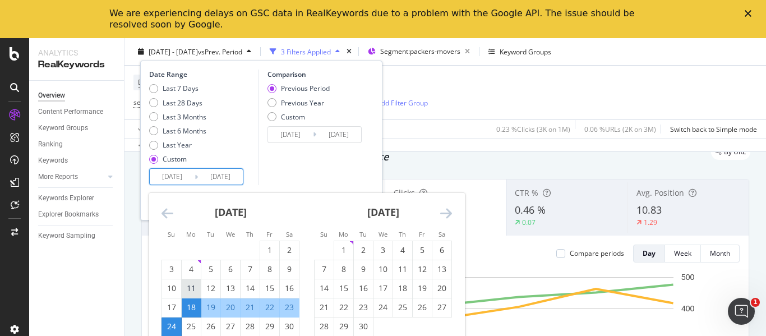
click at [194, 288] on div "11" at bounding box center [191, 288] width 19 height 11
type input "[DATE]"
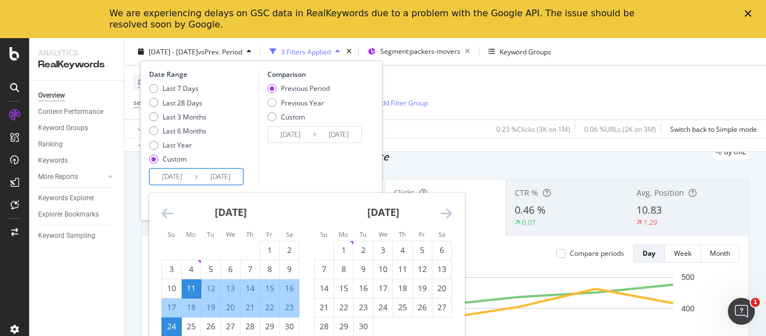
click at [173, 304] on div "17" at bounding box center [171, 307] width 19 height 11
type input "[DATE]"
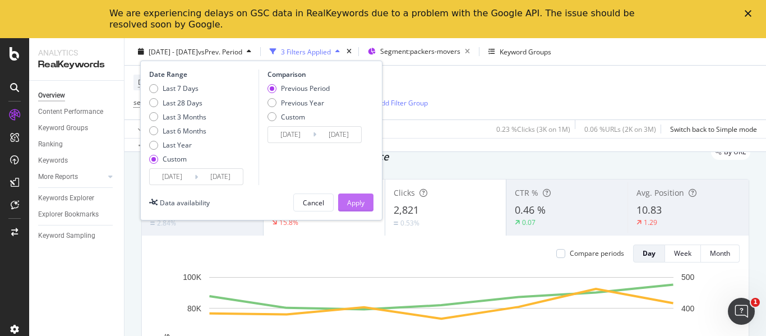
click at [354, 210] on div "Apply" at bounding box center [355, 202] width 17 height 17
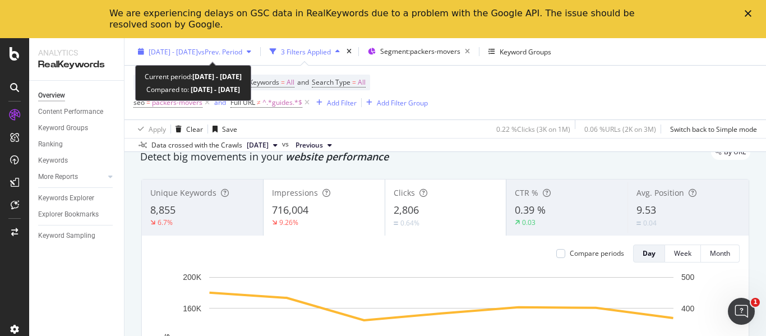
click at [209, 59] on div "[DATE] - [DATE] vs Prev. Period" at bounding box center [194, 51] width 122 height 17
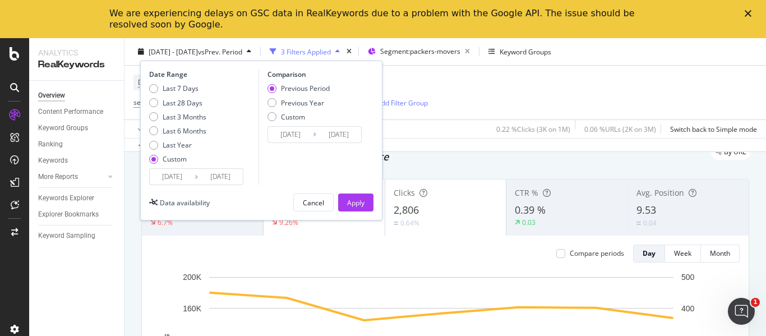
click at [191, 178] on input "[DATE]" at bounding box center [172, 177] width 45 height 16
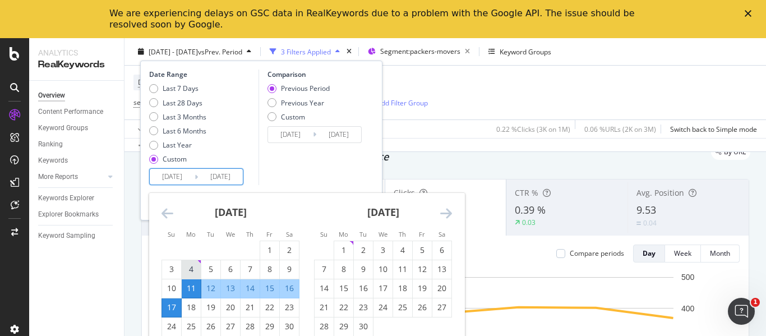
click at [191, 268] on div "4" at bounding box center [191, 268] width 19 height 11
type input "[DATE]"
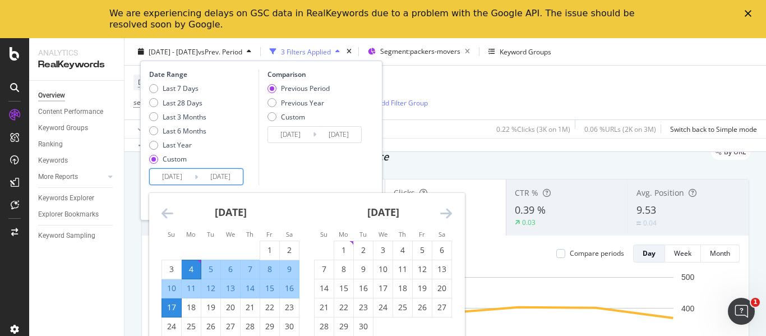
click at [173, 281] on div "10" at bounding box center [171, 288] width 19 height 18
type input "[DATE]"
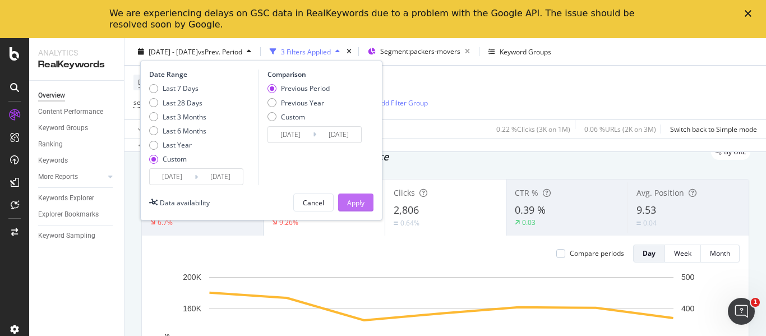
click at [360, 195] on div "Apply" at bounding box center [355, 202] width 17 height 17
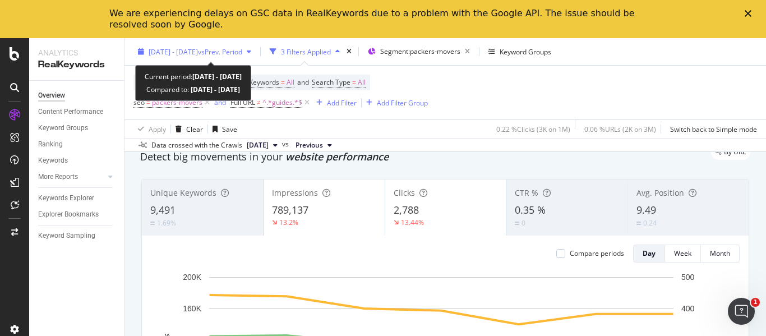
click at [229, 50] on span "vs Prev. Period" at bounding box center [220, 52] width 44 height 10
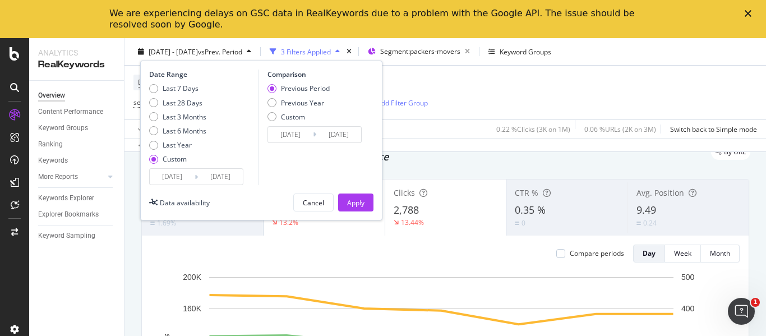
click at [187, 174] on input "[DATE]" at bounding box center [172, 177] width 45 height 16
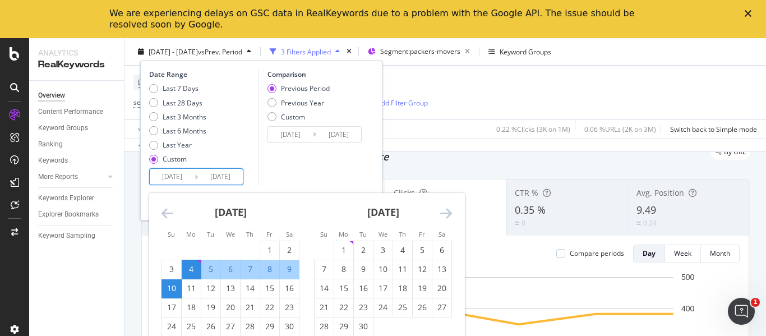
click at [168, 213] on icon "Move backward to switch to the previous month." at bounding box center [167, 212] width 12 height 13
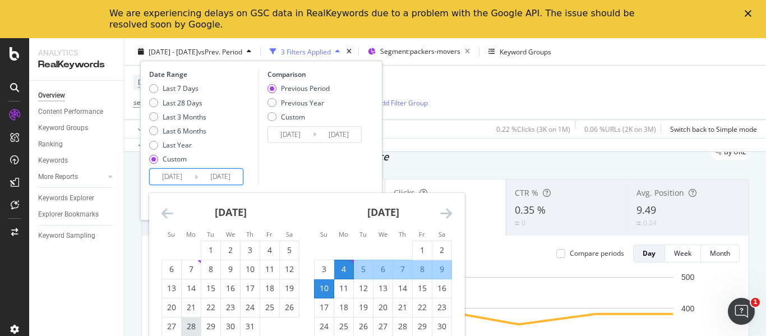
click at [189, 320] on div "28" at bounding box center [191, 326] width 19 height 18
type input "[DATE]"
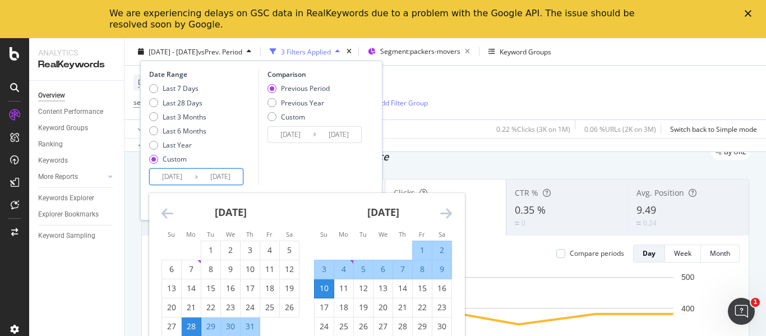
click at [323, 269] on div "3" at bounding box center [323, 268] width 19 height 11
type input "[DATE]"
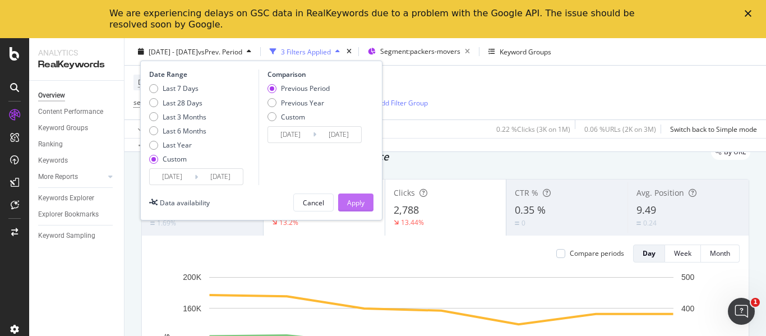
click at [361, 210] on div "Apply" at bounding box center [355, 202] width 17 height 17
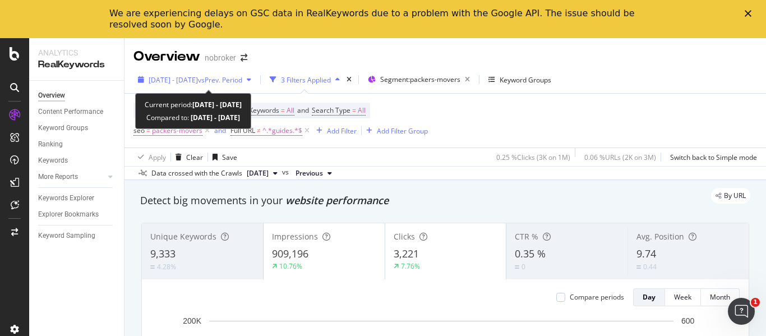
click at [242, 80] on span "vs Prev. Period" at bounding box center [220, 80] width 44 height 10
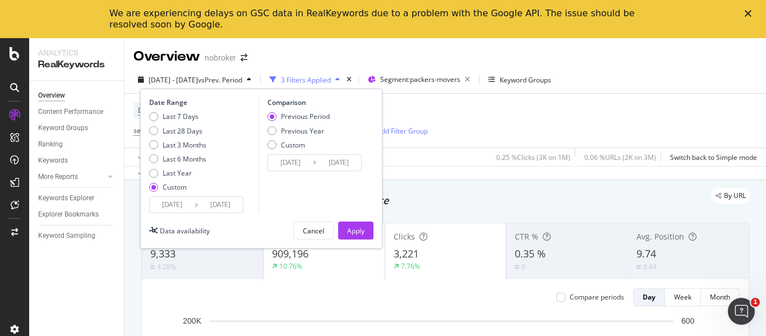
click at [180, 205] on input "[DATE]" at bounding box center [172, 205] width 45 height 16
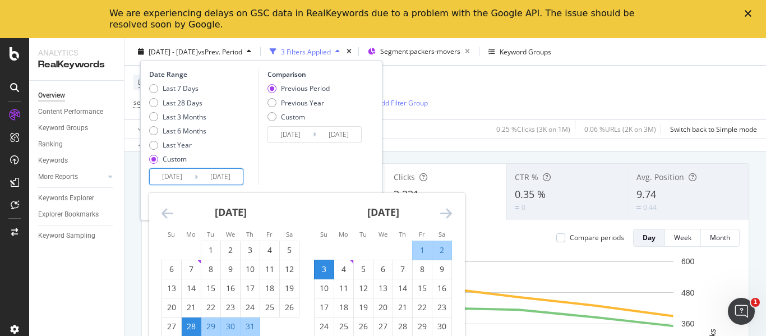
scroll to position [59, 0]
click at [192, 306] on div "21" at bounding box center [191, 307] width 19 height 11
type input "[DATE]"
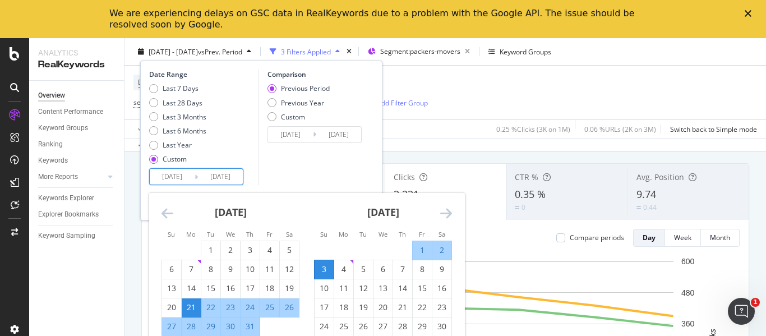
click at [170, 322] on div "27" at bounding box center [171, 326] width 19 height 11
type input "[DATE]"
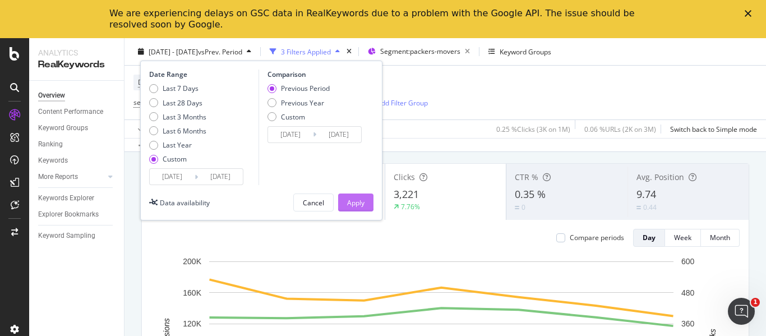
click at [344, 205] on button "Apply" at bounding box center [355, 202] width 35 height 18
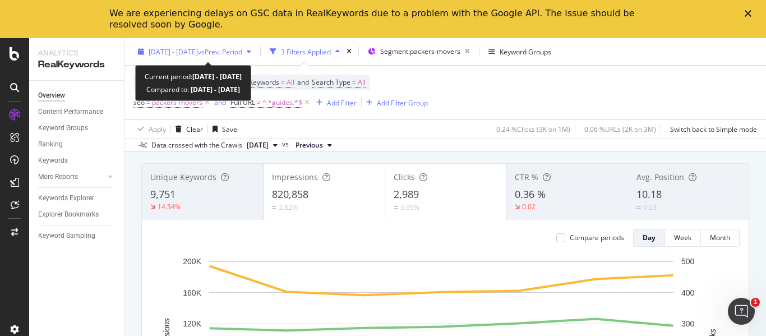
click at [189, 53] on span "[DATE] - [DATE]" at bounding box center [173, 52] width 49 height 10
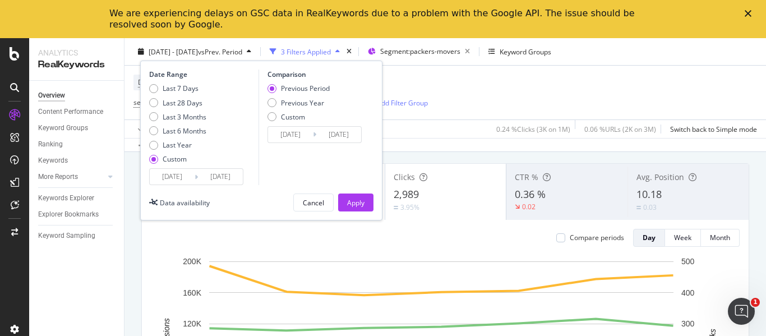
click at [177, 179] on input "[DATE]" at bounding box center [172, 177] width 45 height 16
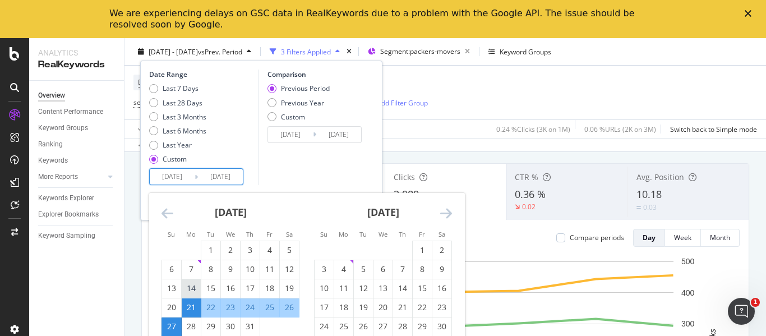
click at [191, 286] on div "14" at bounding box center [191, 288] width 19 height 11
type input "[DATE]"
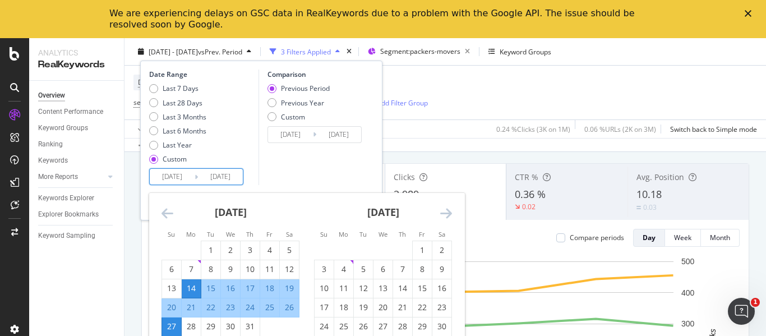
click at [172, 301] on div "20" at bounding box center [171, 307] width 19 height 18
type input "[DATE]"
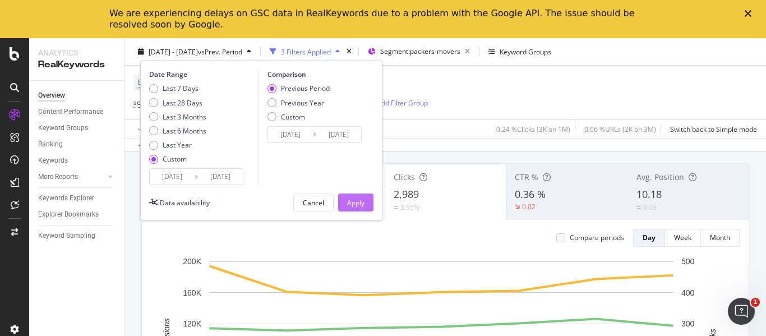
click at [344, 207] on button "Apply" at bounding box center [355, 202] width 35 height 18
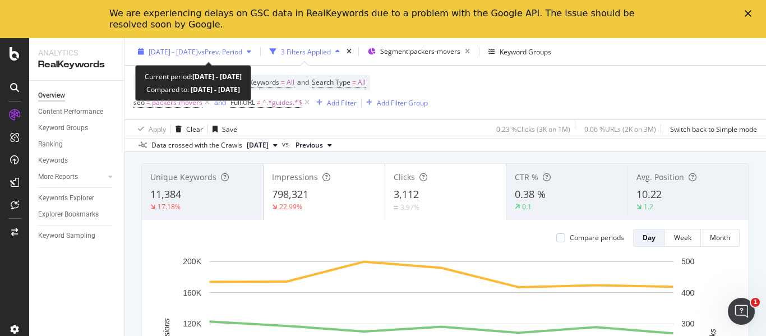
click at [184, 49] on span "[DATE] - [DATE]" at bounding box center [173, 52] width 49 height 10
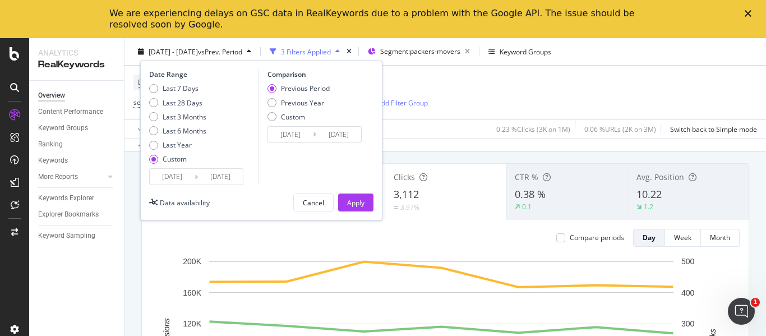
click at [192, 175] on input "[DATE]" at bounding box center [172, 177] width 45 height 16
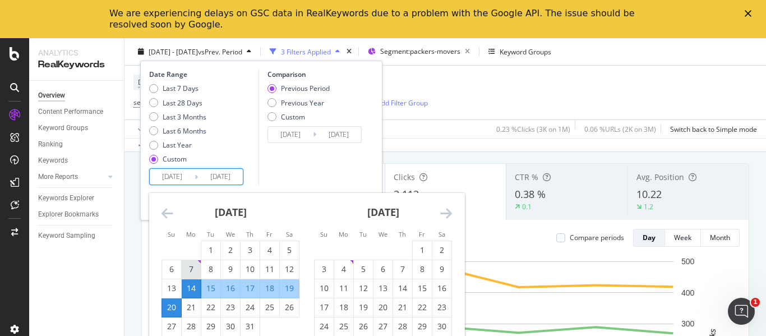
click at [188, 271] on div "7" at bounding box center [191, 268] width 19 height 11
type input "[DATE]"
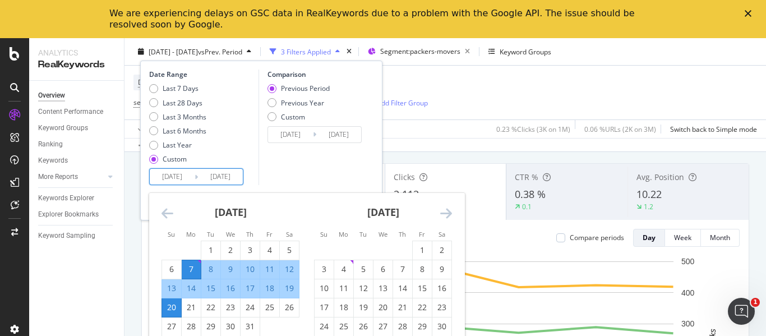
click at [174, 284] on div "13" at bounding box center [171, 288] width 19 height 11
type input "[DATE]"
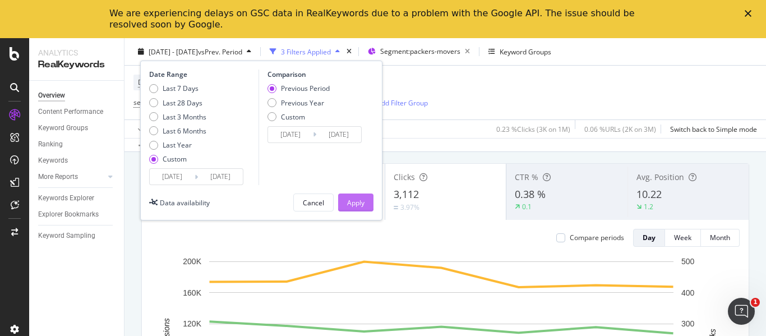
click at [344, 201] on button "Apply" at bounding box center [355, 202] width 35 height 18
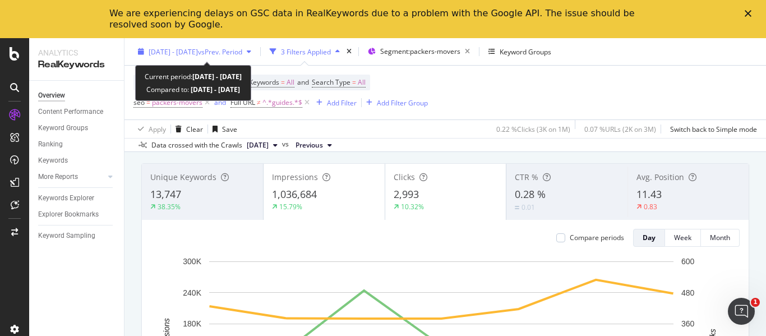
click at [191, 46] on div "[DATE] - [DATE] vs Prev. Period" at bounding box center [194, 51] width 122 height 17
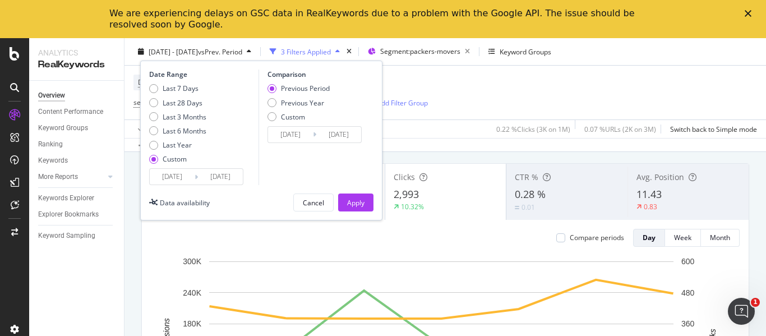
click at [186, 175] on input "[DATE]" at bounding box center [172, 177] width 45 height 16
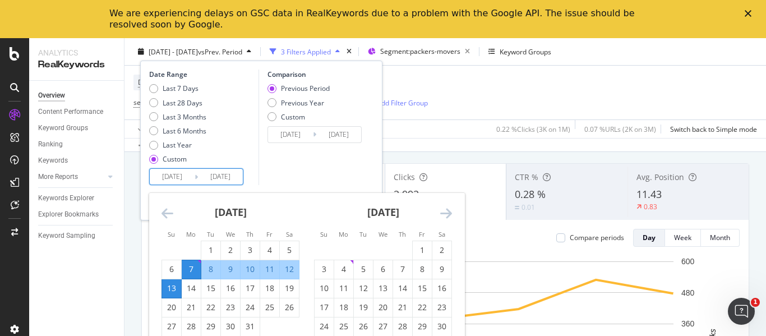
click at [164, 211] on icon "Move backward to switch to the previous month." at bounding box center [167, 212] width 12 height 13
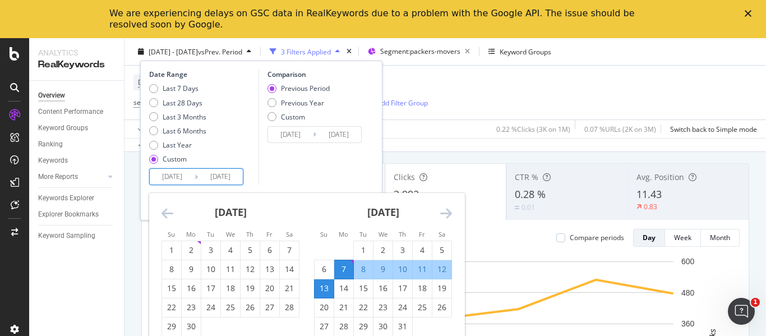
click at [438, 209] on div "[DATE]" at bounding box center [383, 217] width 138 height 48
click at [443, 211] on icon "Move forward to switch to the next month." at bounding box center [446, 212] width 12 height 13
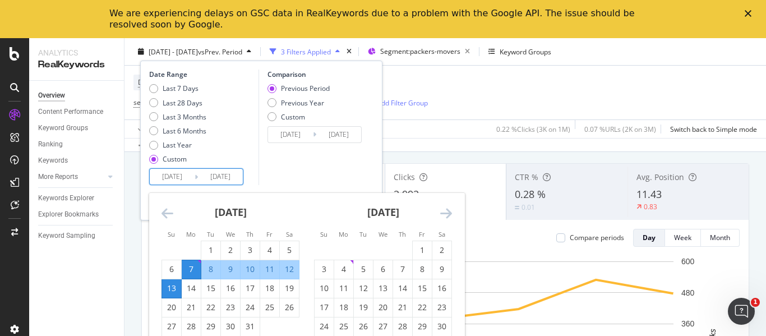
click at [443, 211] on icon "Move forward to switch to the next month." at bounding box center [446, 212] width 12 height 13
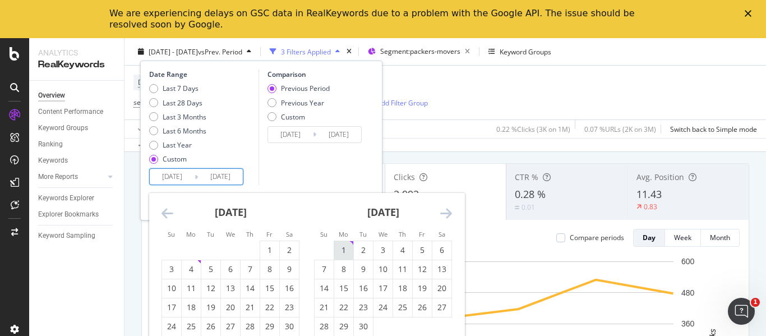
click at [339, 251] on div "1" at bounding box center [343, 249] width 19 height 11
type input "[DATE]"
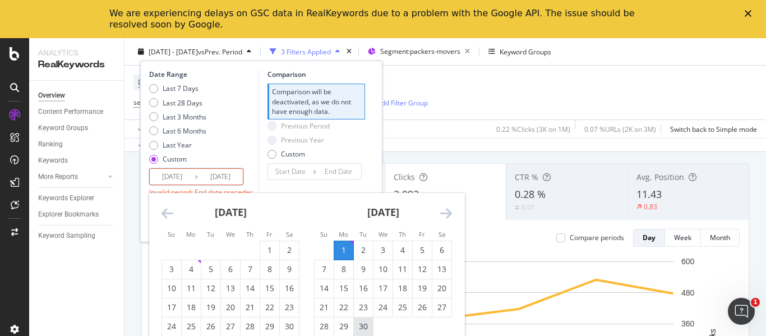
click at [363, 325] on div "30" at bounding box center [363, 326] width 19 height 11
type input "[DATE]"
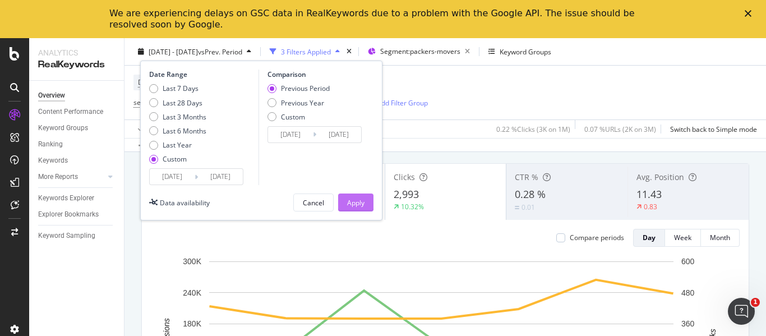
click at [355, 202] on div "Apply" at bounding box center [355, 202] width 17 height 10
